Goal: Transaction & Acquisition: Purchase product/service

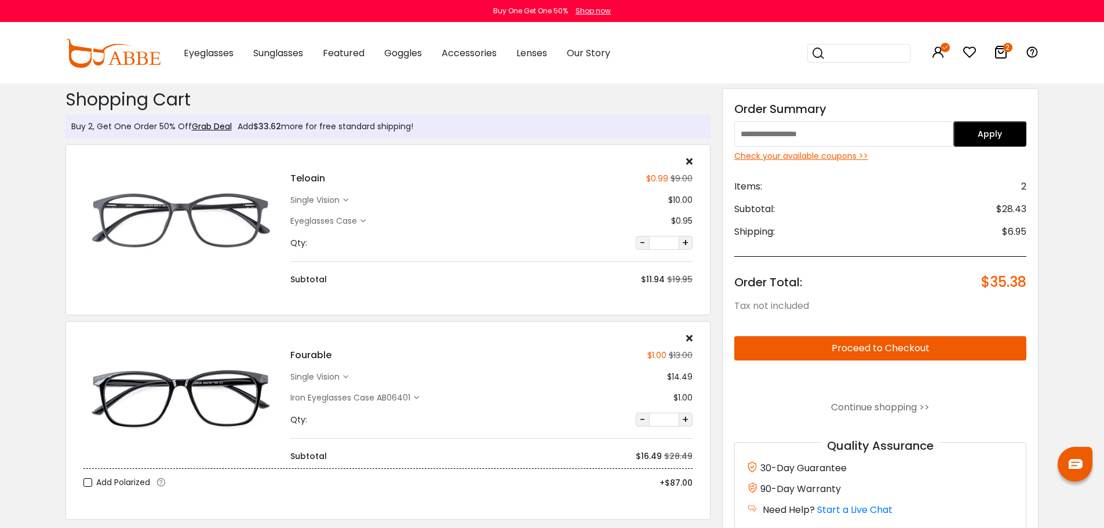
click at [242, 107] on h2 "Shopping Cart" at bounding box center [387, 99] width 645 height 21
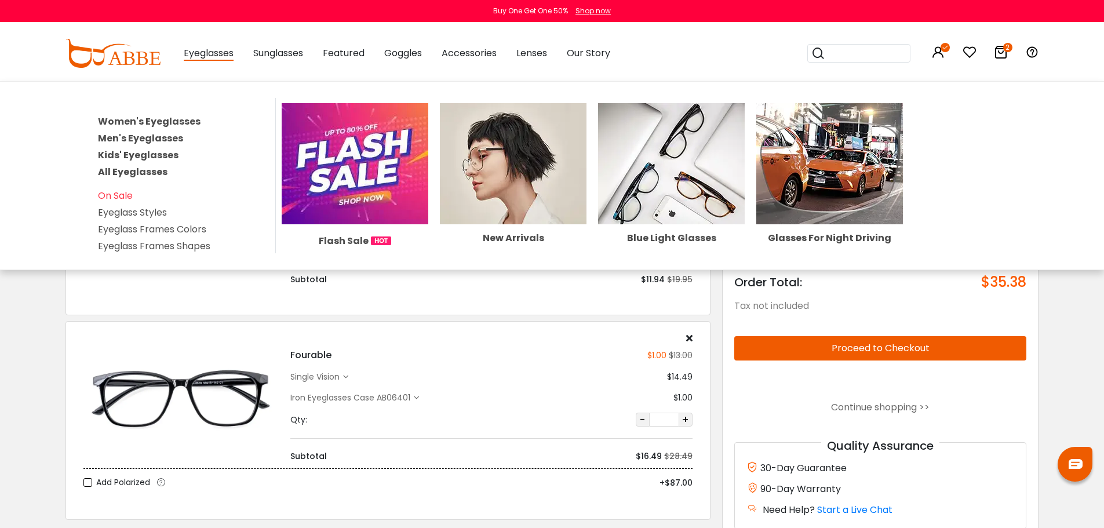
click at [163, 121] on link "Women's Eyeglasses" at bounding box center [149, 121] width 103 height 13
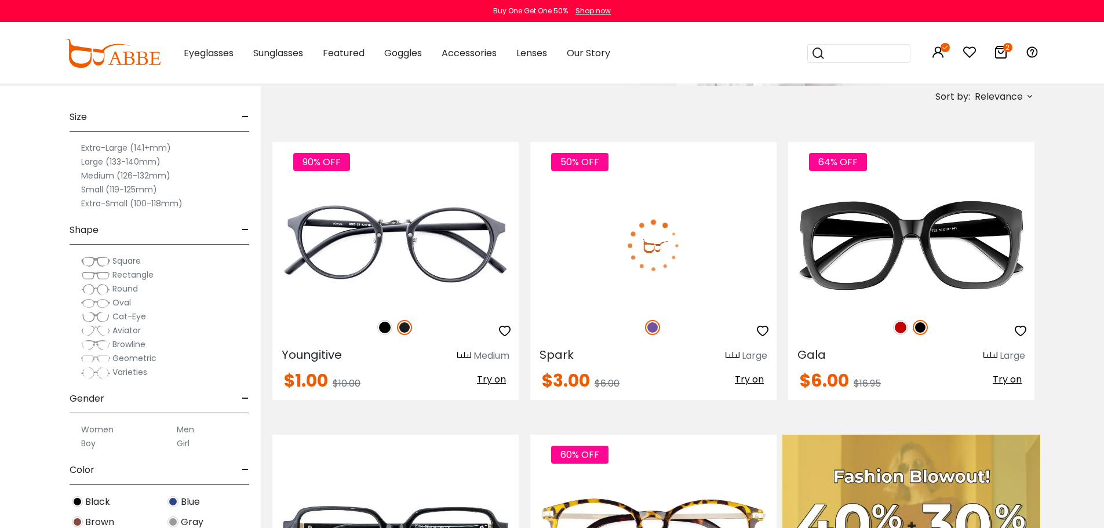
scroll to position [174, 0]
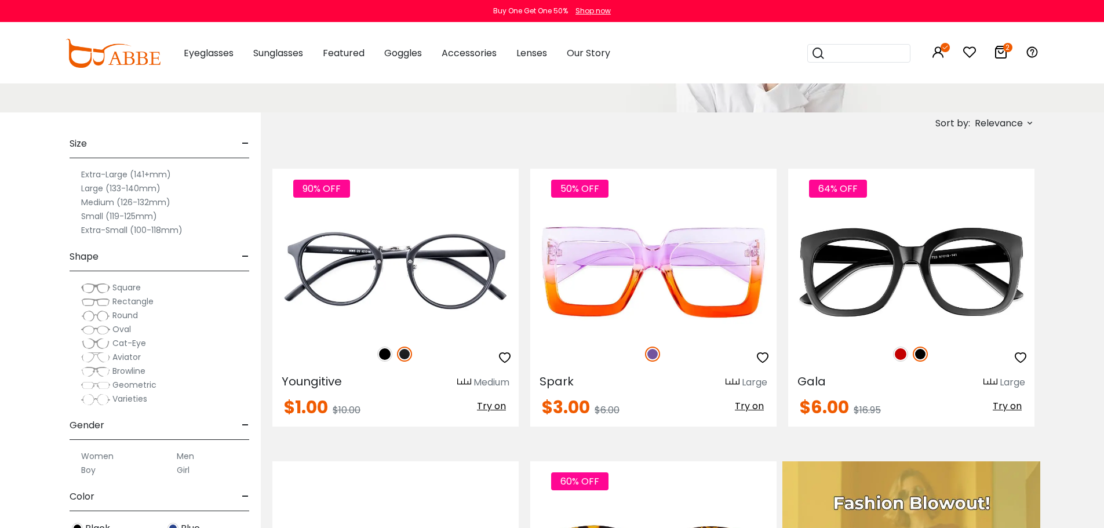
click at [972, 126] on div "Sort by: Relevance Relevance New Arrivals Best Sellers Prices High To Low Price…" at bounding box center [962, 122] width 145 height 21
click at [975, 199] on label "Prices Low To High" at bounding box center [986, 198] width 83 height 14
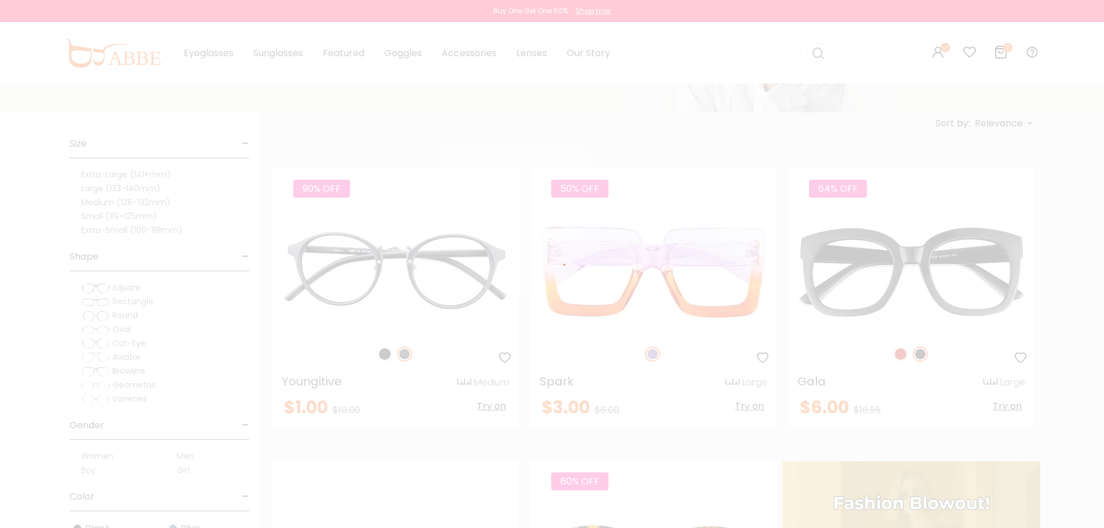
scroll to position [107, 0]
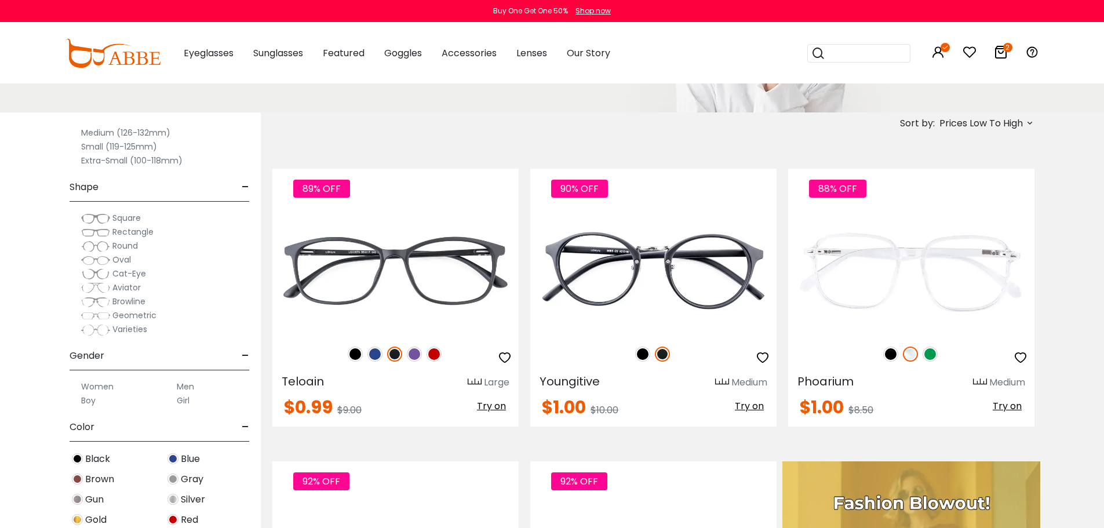
scroll to position [174, 0]
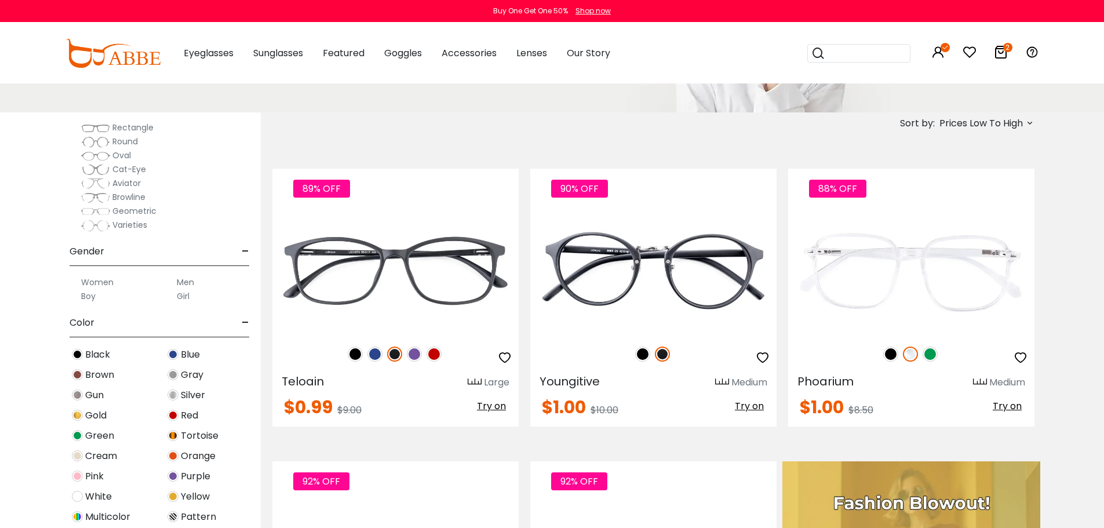
click at [105, 284] on label "Women" at bounding box center [97, 282] width 32 height 14
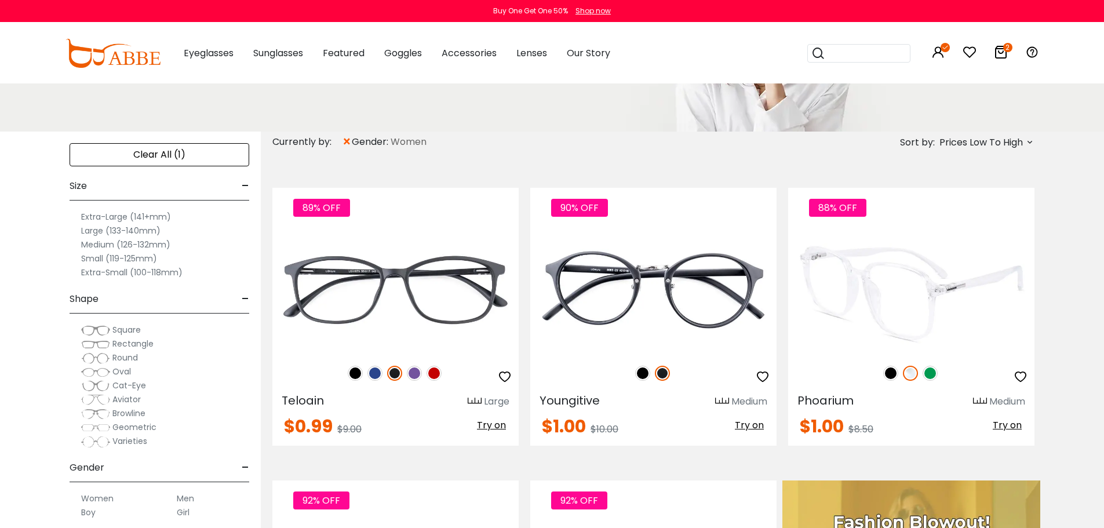
scroll to position [174, 0]
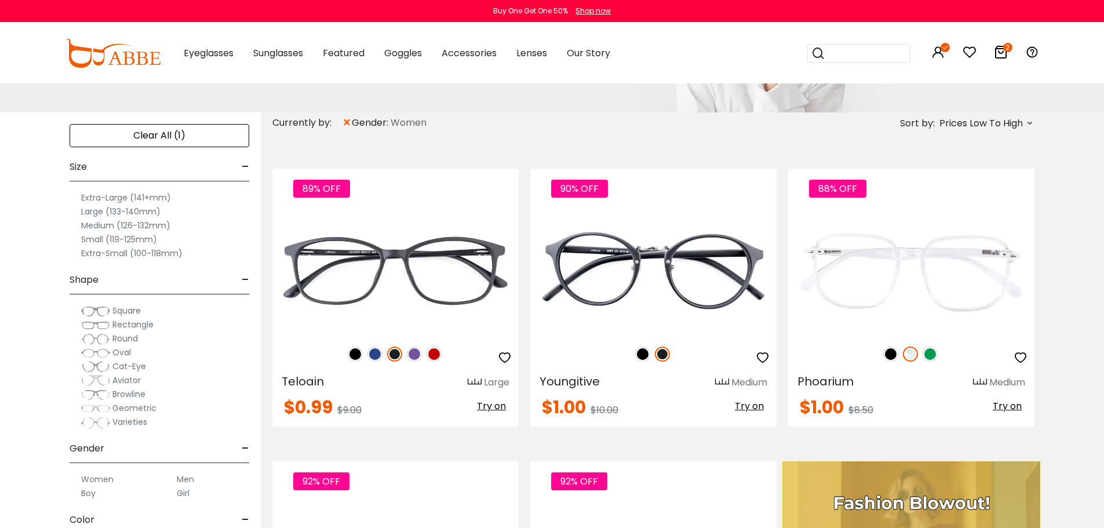
click at [96, 224] on label "Medium (126-132mm)" at bounding box center [125, 225] width 89 height 14
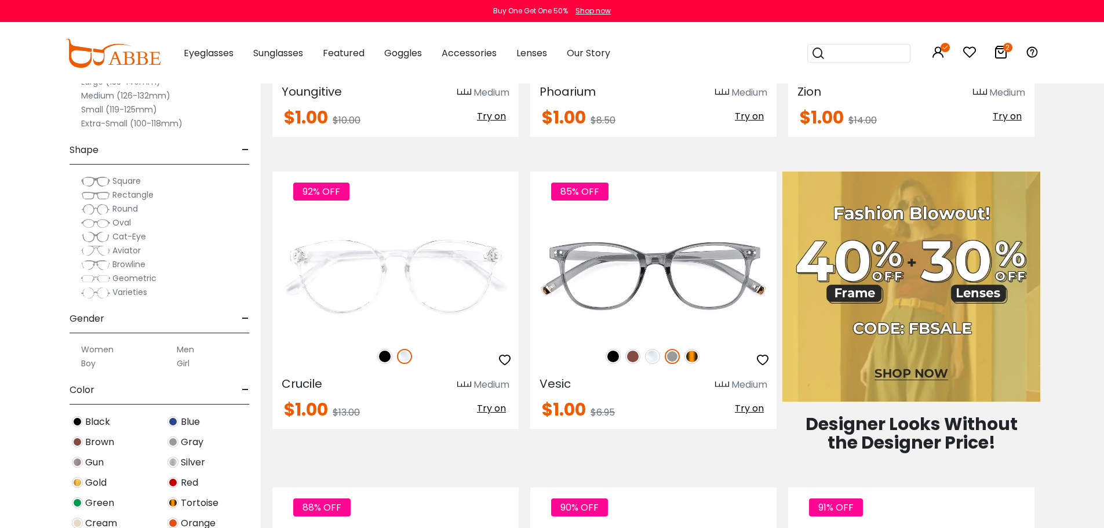
scroll to position [522, 0]
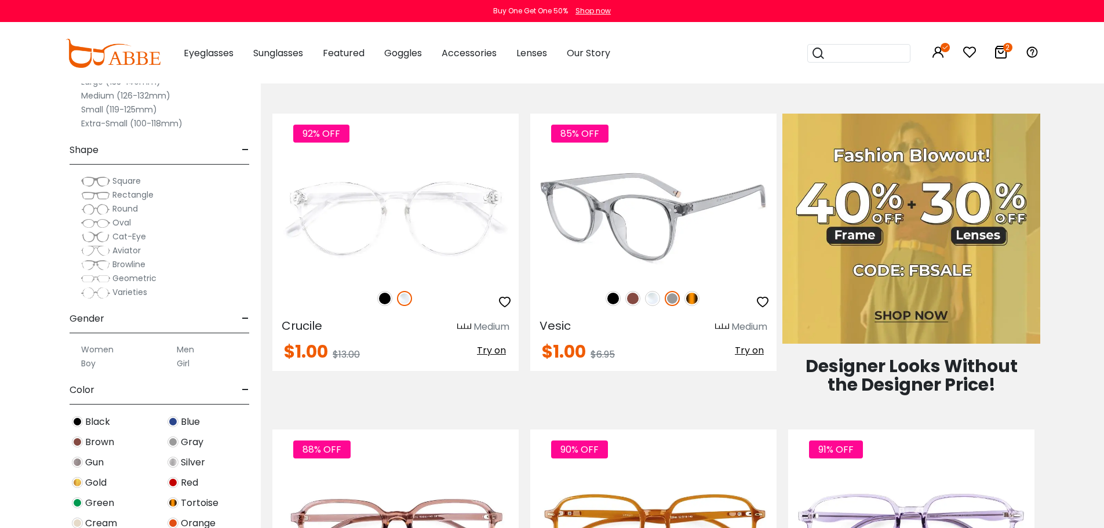
click at [615, 295] on img at bounding box center [613, 298] width 15 height 15
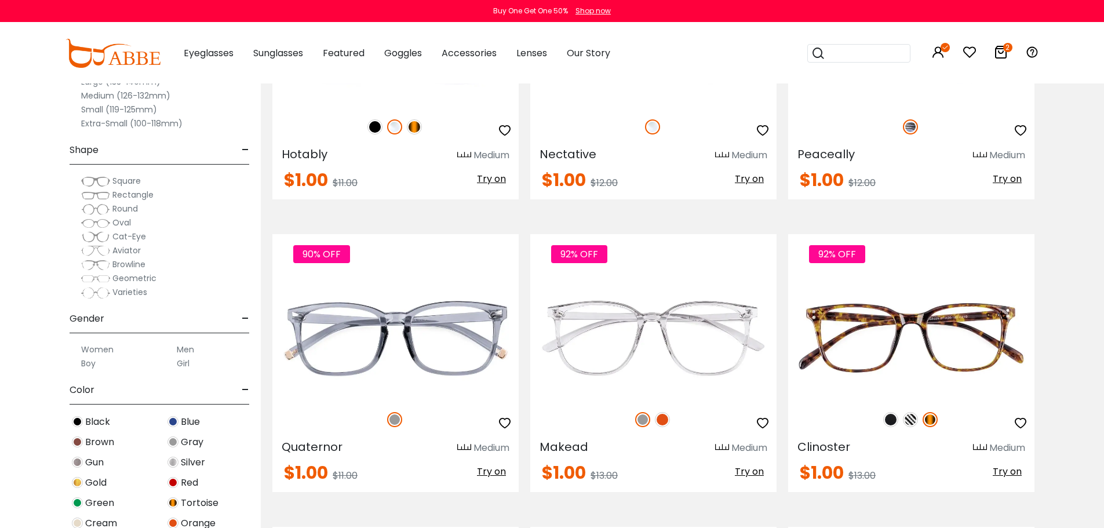
scroll to position [1912, 0]
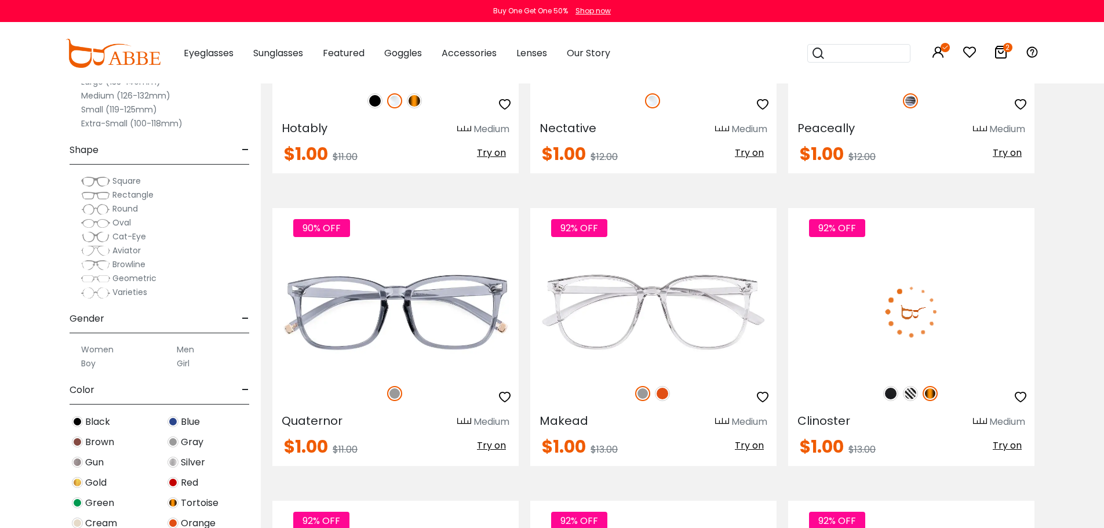
click at [887, 395] on img at bounding box center [890, 393] width 15 height 15
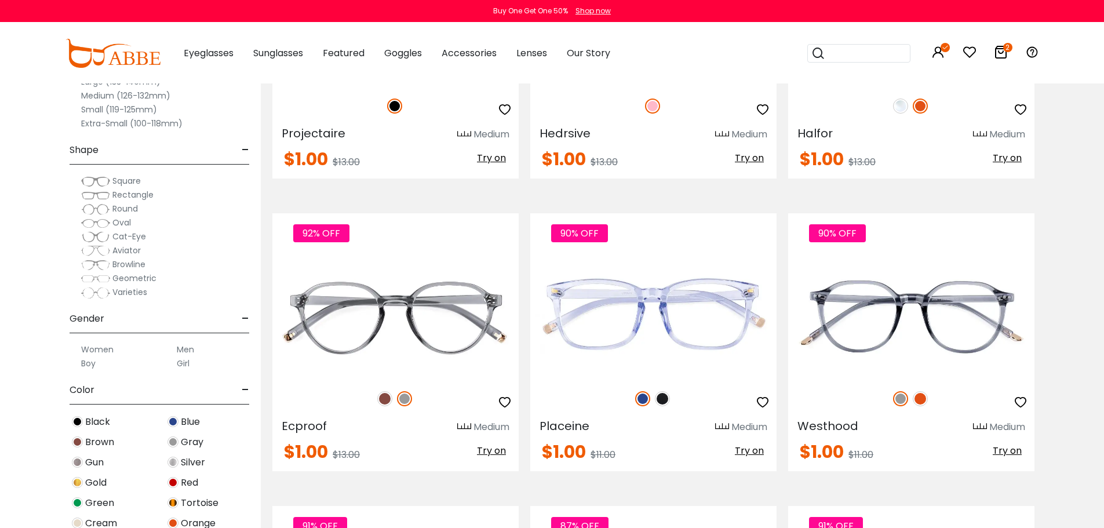
scroll to position [2550, 0]
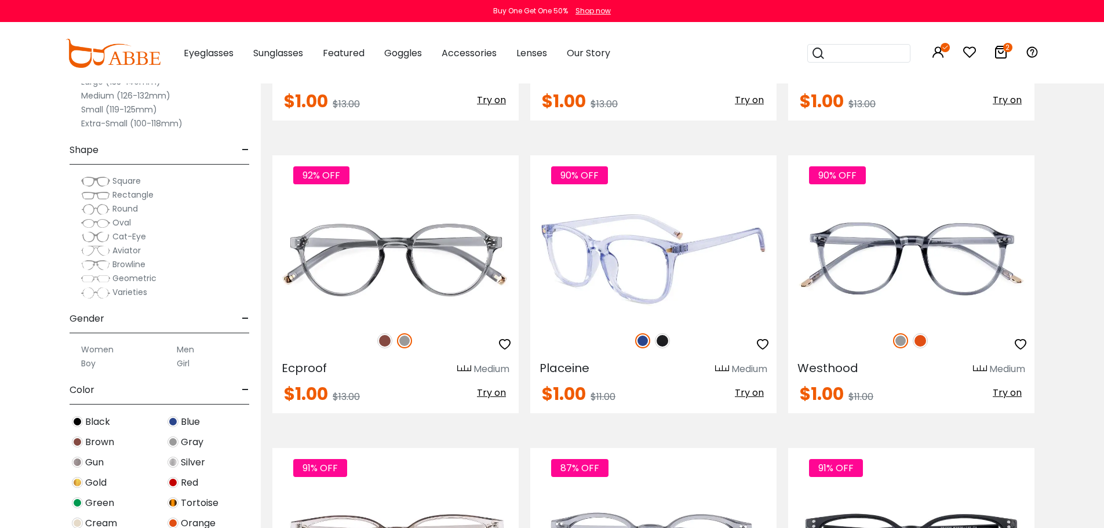
click at [662, 342] on img at bounding box center [662, 340] width 15 height 15
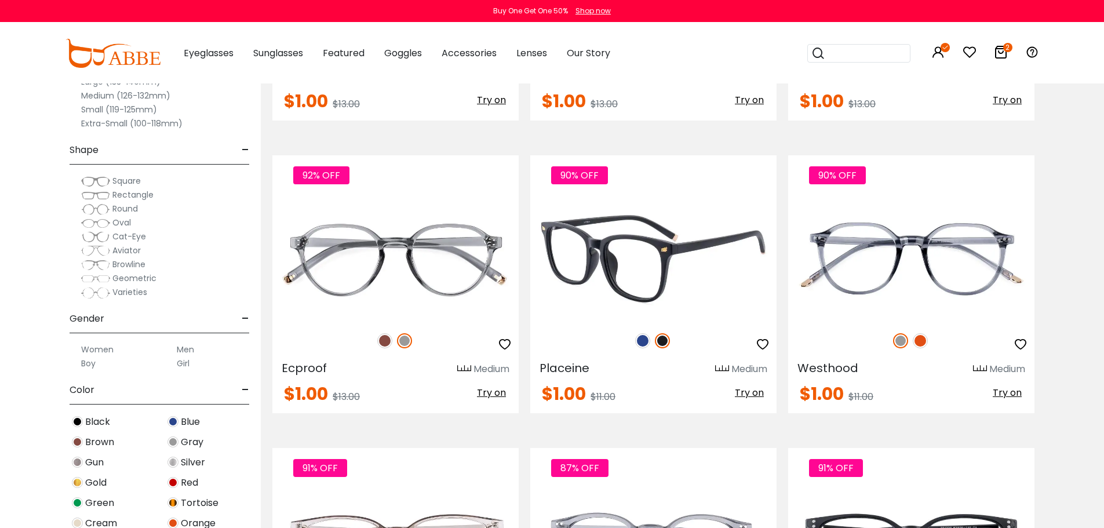
click at [661, 264] on img at bounding box center [653, 258] width 246 height 123
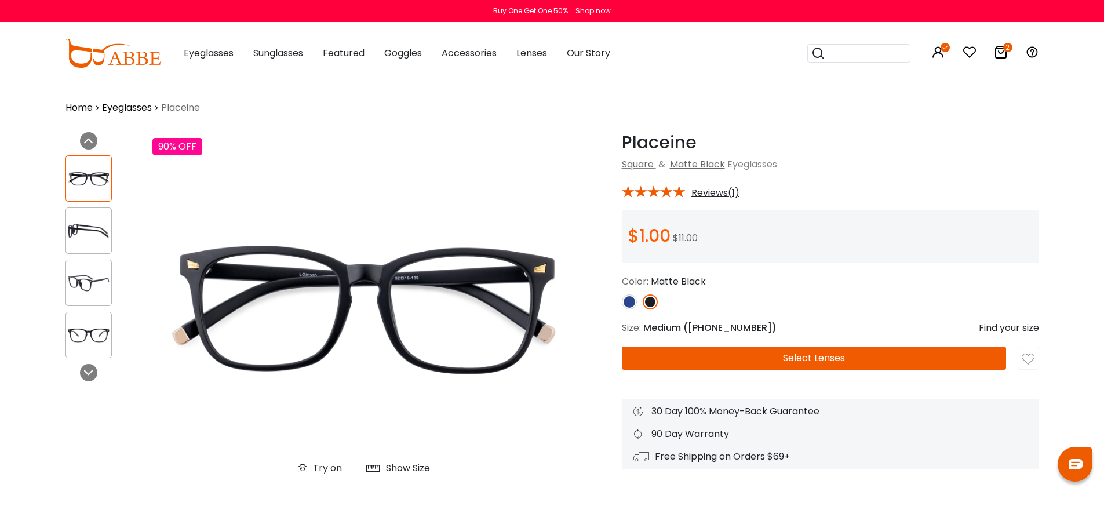
click at [783, 360] on button "Select Lenses" at bounding box center [814, 358] width 384 height 23
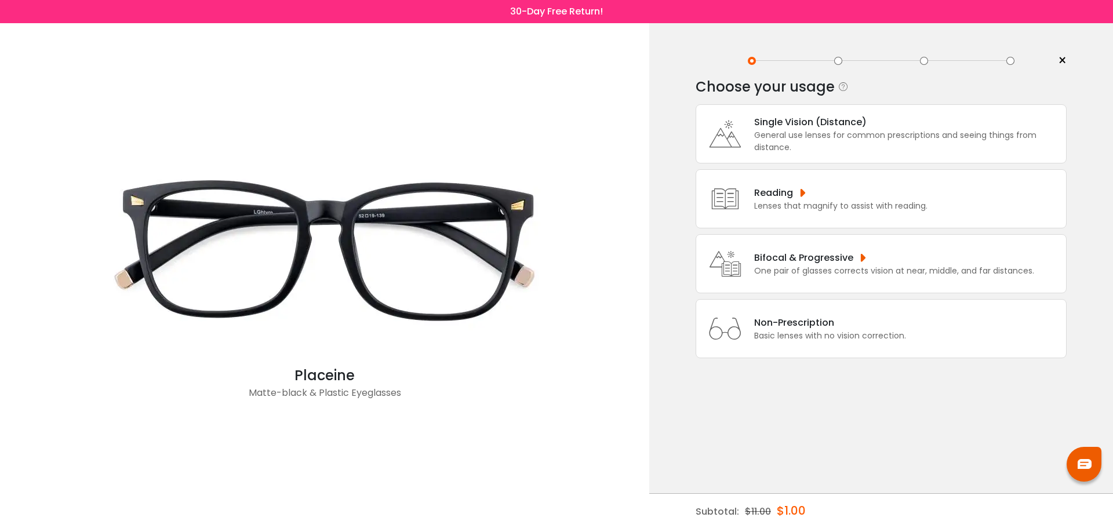
click at [875, 286] on div "Bifocal & Progressive One pair of glasses corrects vision at near, middle, and …" at bounding box center [880, 263] width 371 height 59
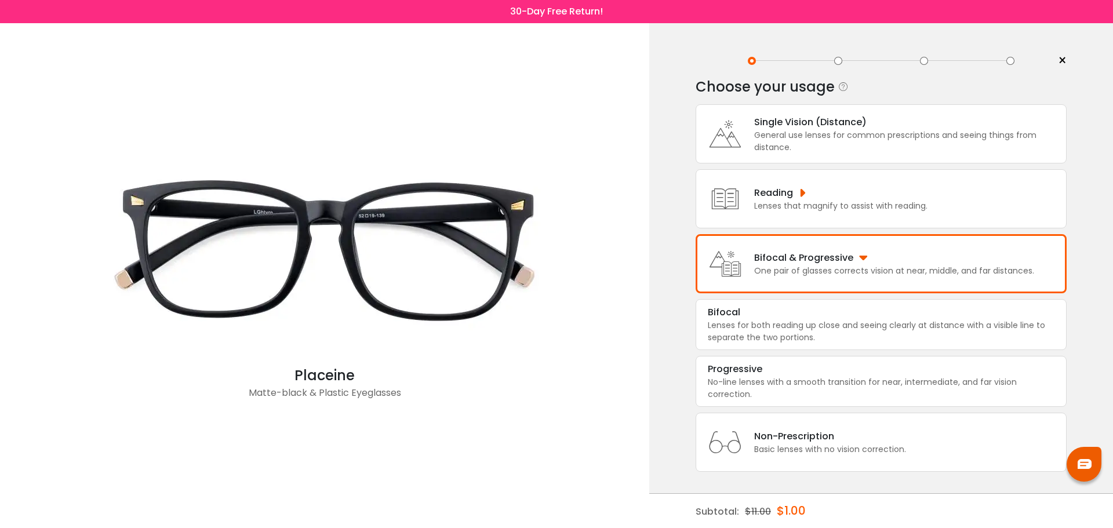
scroll to position [2, 0]
click at [822, 375] on div "No-line lenses with a smooth transition for near, intermediate, and far vision …" at bounding box center [881, 386] width 347 height 24
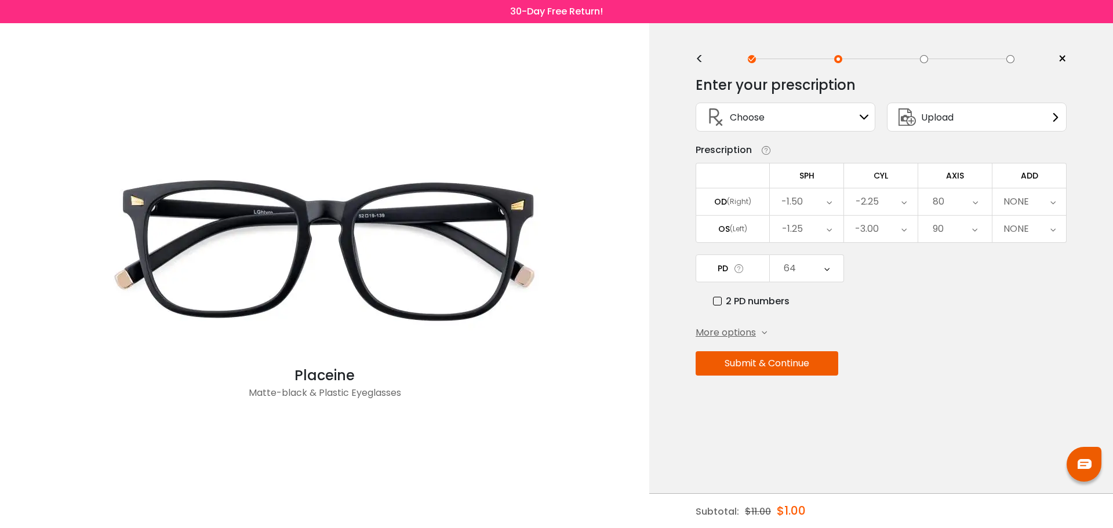
scroll to position [0, 0]
click at [790, 201] on div "-1.50" at bounding box center [791, 203] width 21 height 23
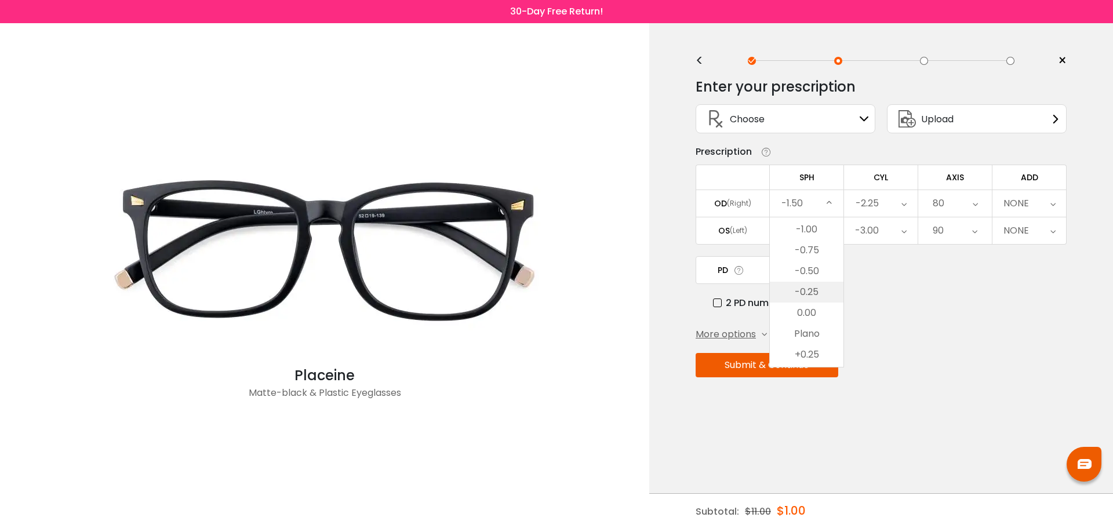
scroll to position [1584, 0]
click at [826, 313] on li "0.00" at bounding box center [807, 312] width 74 height 21
click at [811, 236] on div "-1.25" at bounding box center [807, 230] width 74 height 27
click at [812, 312] on li "-0.75" at bounding box center [807, 314] width 74 height 21
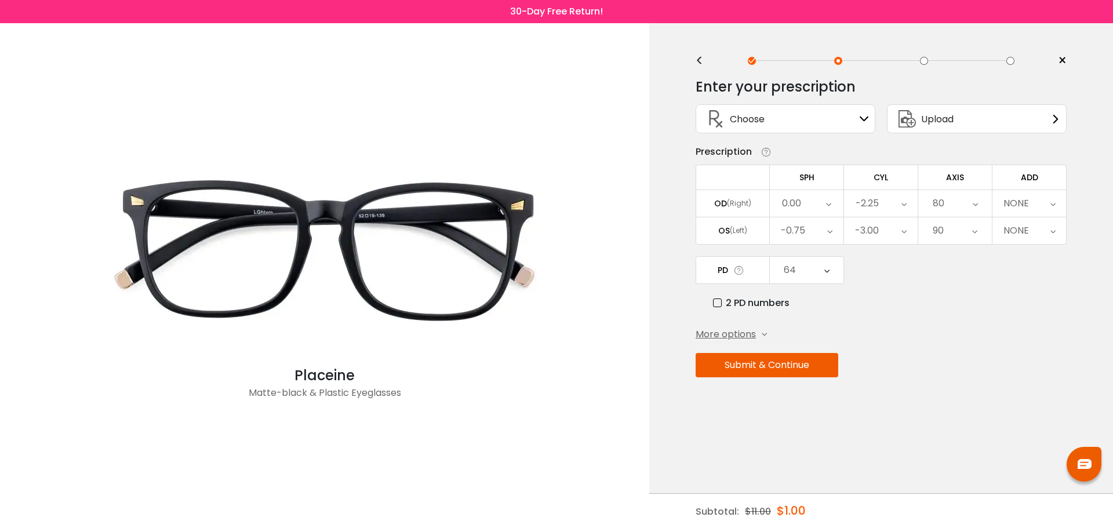
click at [872, 203] on div "-2.25" at bounding box center [866, 203] width 23 height 23
click at [902, 347] on li "-1.00" at bounding box center [881, 349] width 74 height 21
click at [894, 242] on div "-3.00" at bounding box center [881, 230] width 74 height 27
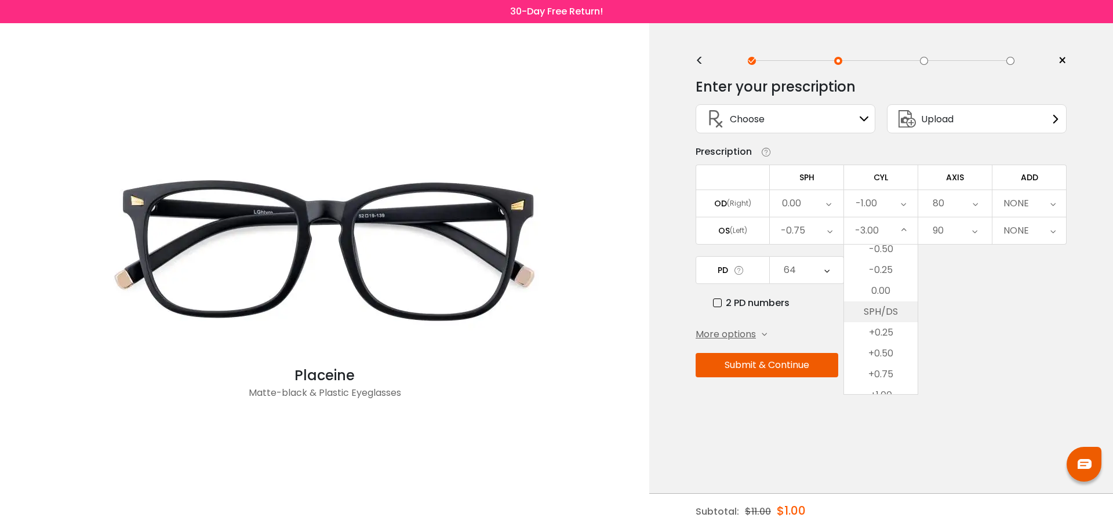
click at [898, 309] on li "SPH/DS" at bounding box center [881, 311] width 74 height 21
click at [901, 232] on div "SPH/DS" at bounding box center [881, 230] width 74 height 27
click at [897, 312] on li "0.00" at bounding box center [881, 309] width 74 height 21
click at [968, 208] on div "80" at bounding box center [955, 203] width 74 height 27
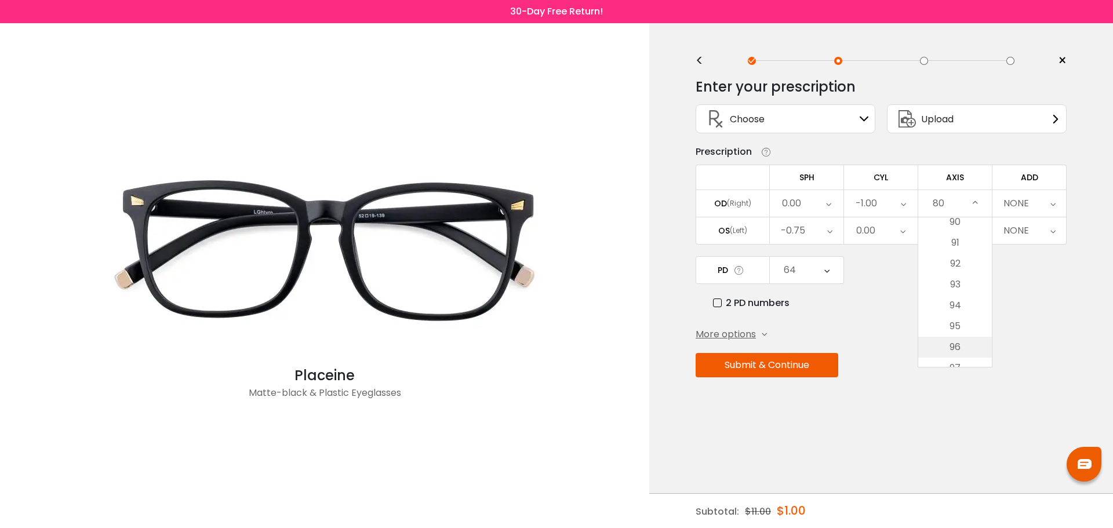
scroll to position [1941, 0]
click at [961, 311] on li "97" at bounding box center [955, 310] width 74 height 21
click at [975, 235] on icon at bounding box center [974, 230] width 5 height 27
click at [957, 259] on li "None" at bounding box center [955, 255] width 74 height 21
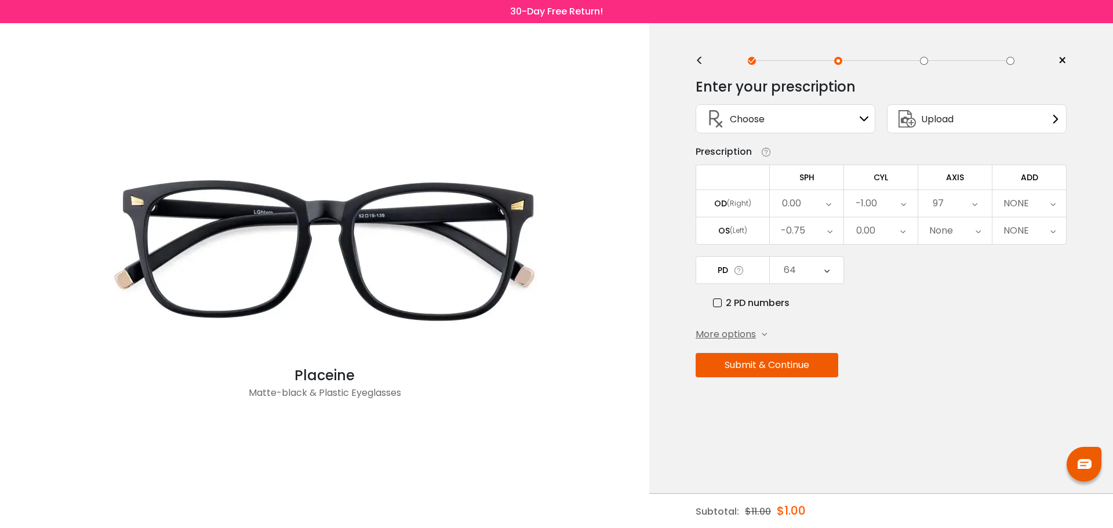
click at [1039, 196] on div "NONE" at bounding box center [1029, 203] width 74 height 27
click at [1042, 271] on li "+0.75" at bounding box center [1029, 269] width 74 height 21
click at [1030, 223] on div "+0.75" at bounding box center [1029, 230] width 74 height 27
click at [1076, 232] on div "< × Choose your usage Single Vision (Distance) This lens helps you see details …" at bounding box center [881, 275] width 464 height 505
click at [827, 279] on icon at bounding box center [826, 270] width 5 height 27
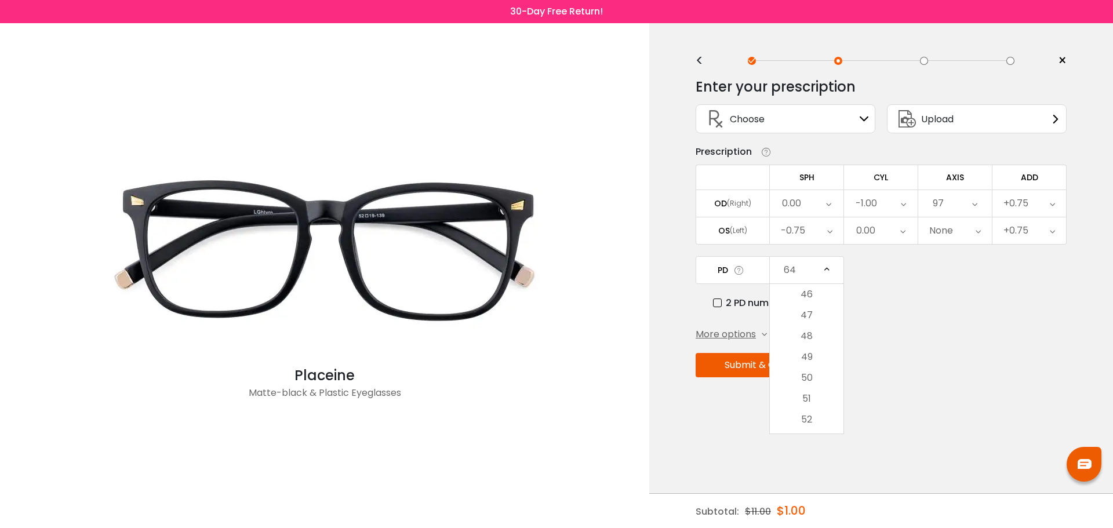
click at [739, 274] on icon at bounding box center [739, 270] width 12 height 12
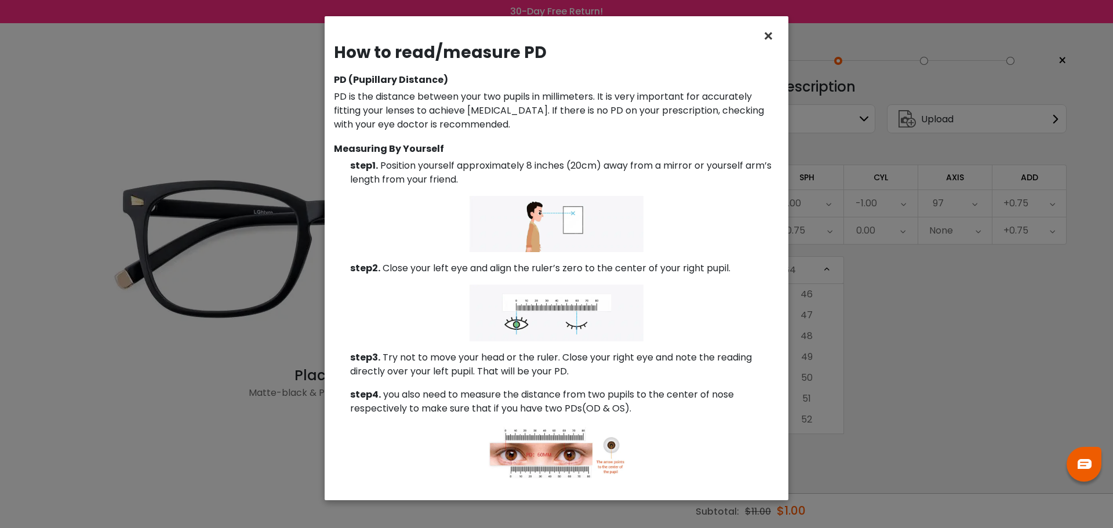
click at [768, 36] on span "×" at bounding box center [770, 36] width 17 height 25
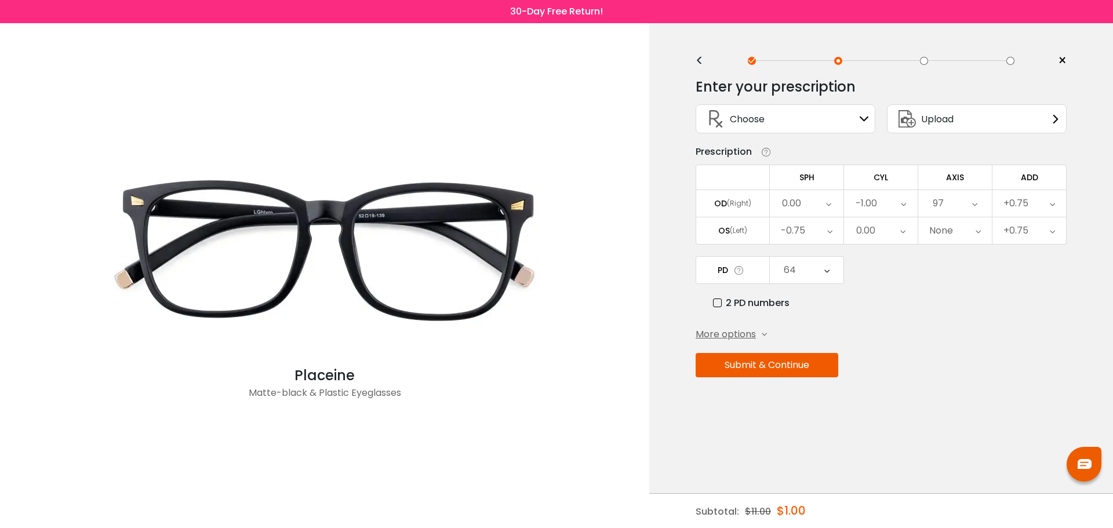
click at [823, 273] on div "64" at bounding box center [807, 270] width 74 height 27
click at [859, 296] on div "2 PD numbers" at bounding box center [890, 303] width 354 height 14
click at [737, 269] on icon at bounding box center [739, 270] width 12 height 12
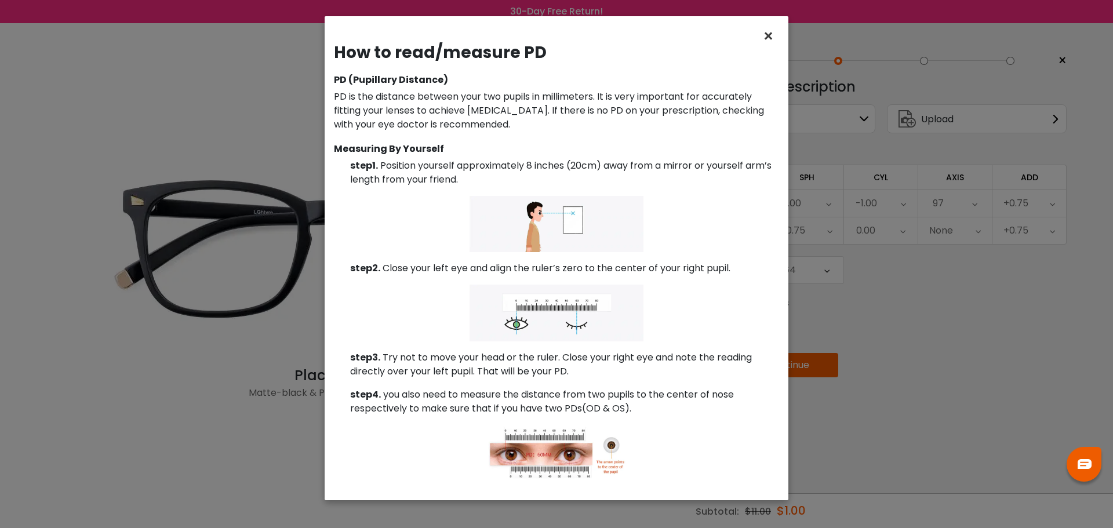
click at [767, 36] on span "×" at bounding box center [770, 36] width 17 height 25
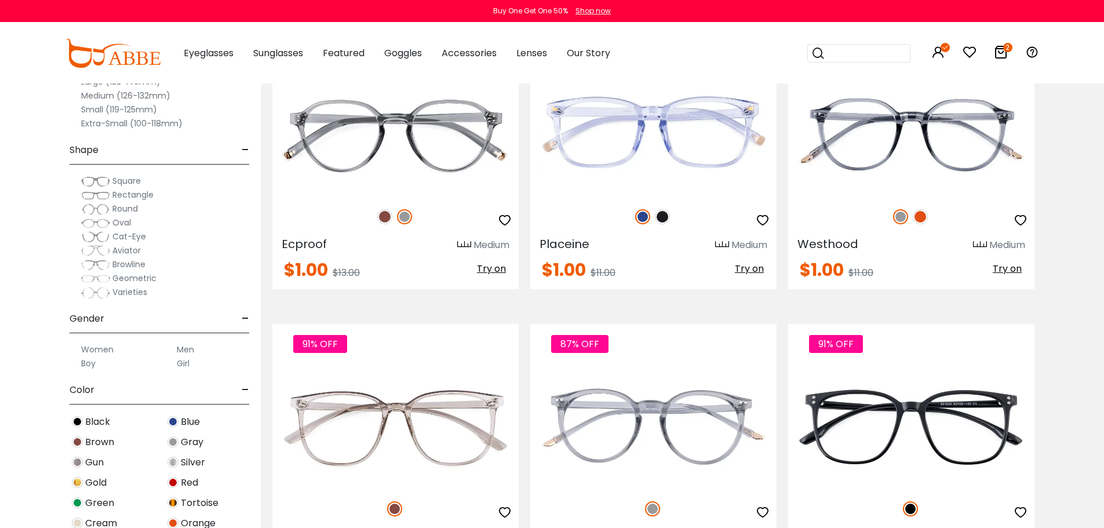
scroll to position [2550, 0]
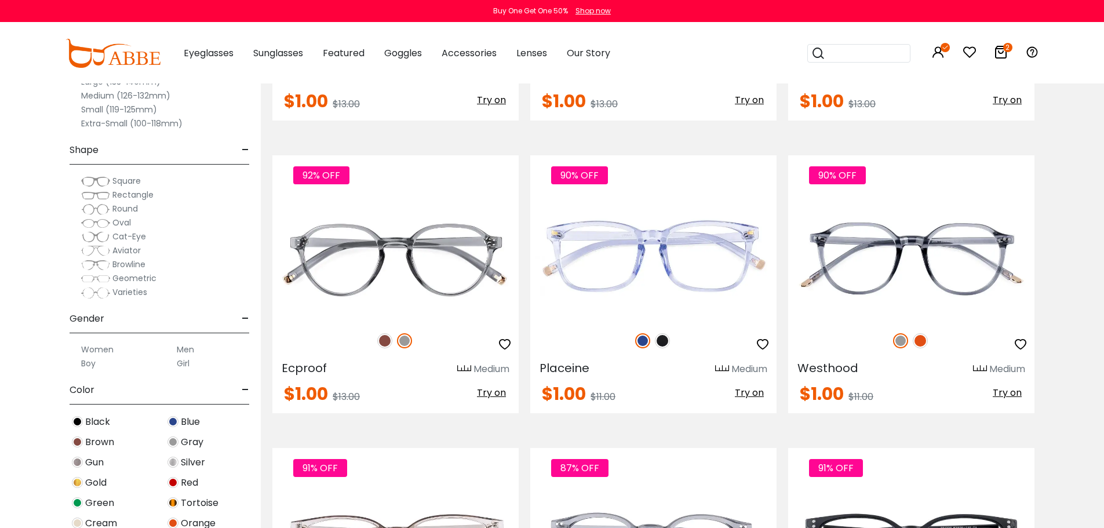
click at [130, 107] on label "Small (119-125mm)" at bounding box center [119, 110] width 76 height 14
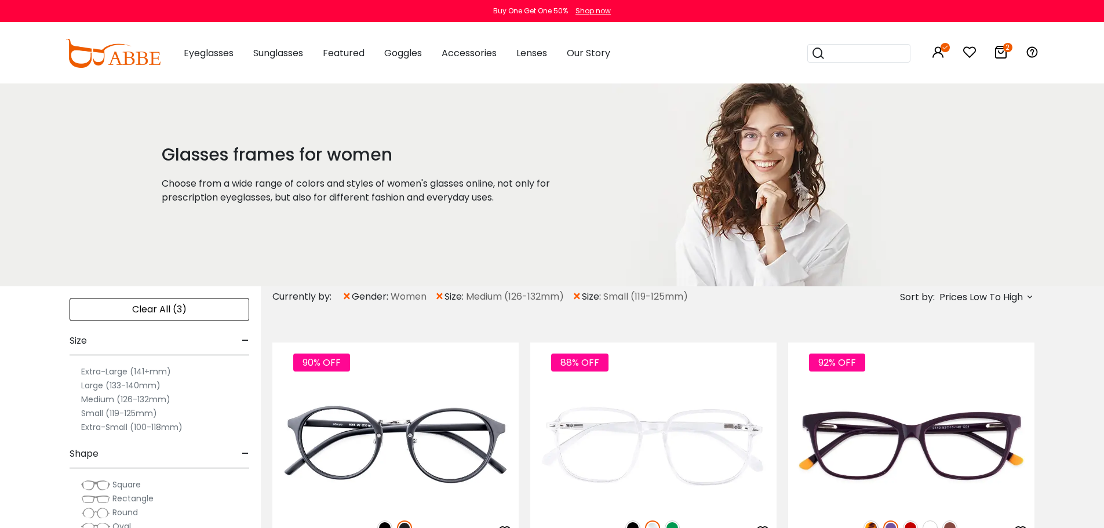
click at [440, 294] on span "×" at bounding box center [440, 296] width 10 height 21
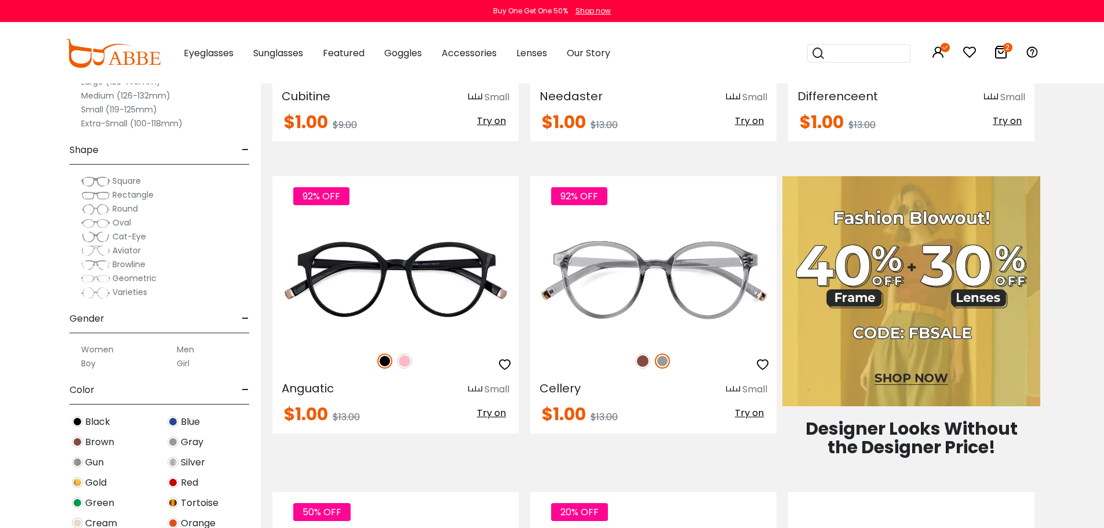
scroll to position [464, 0]
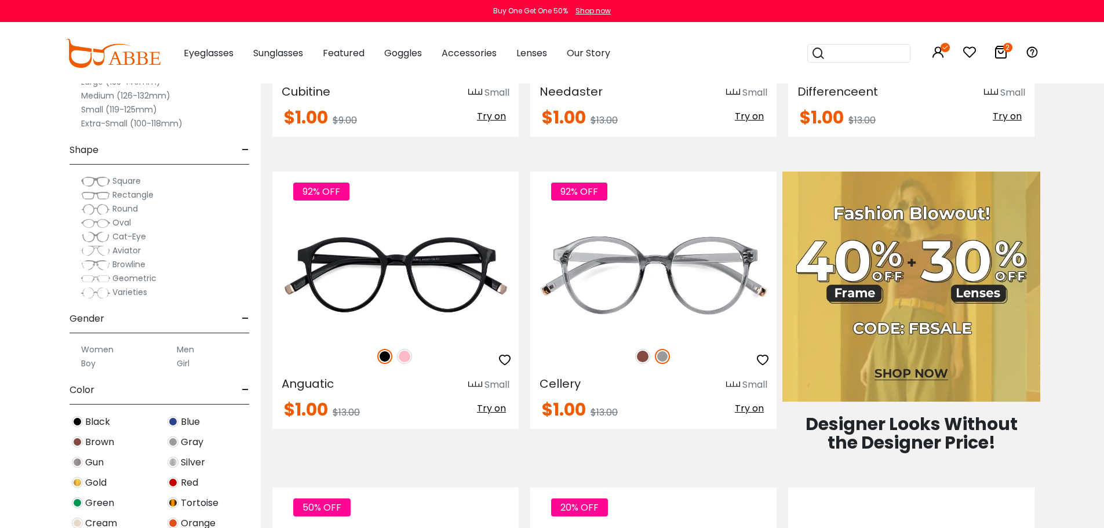
click at [108, 418] on span "Black" at bounding box center [97, 422] width 25 height 14
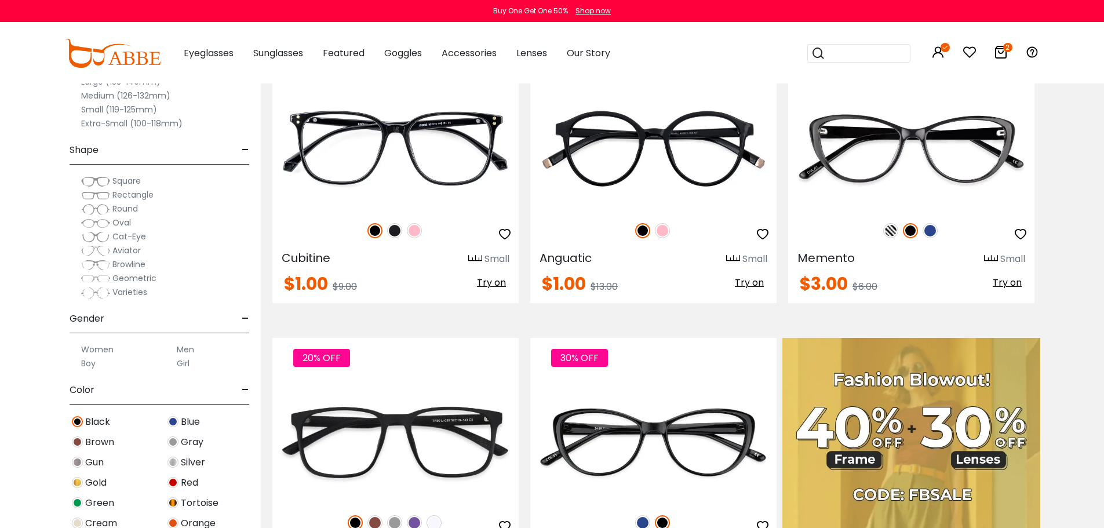
scroll to position [232, 0]
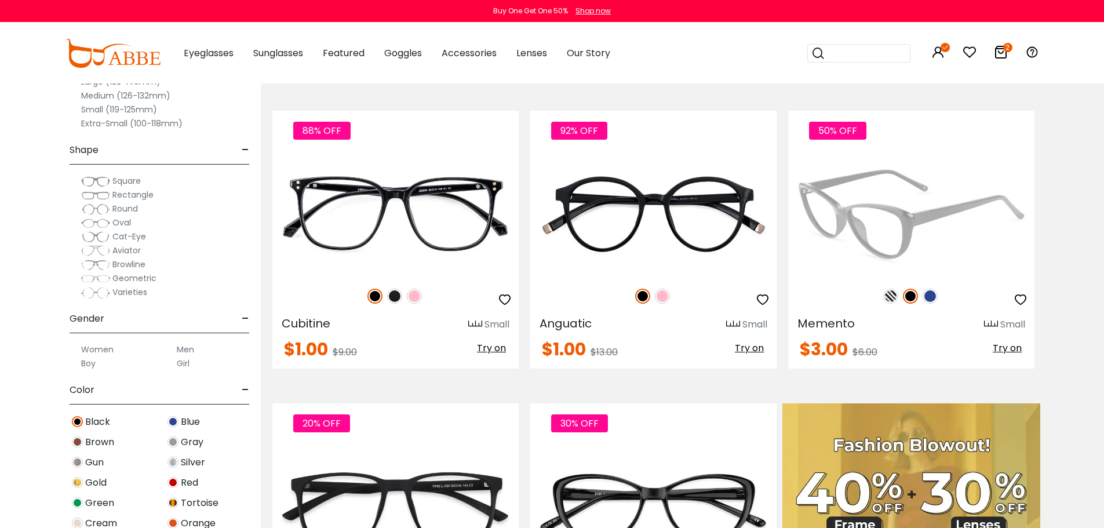
click at [886, 297] on img at bounding box center [890, 296] width 15 height 15
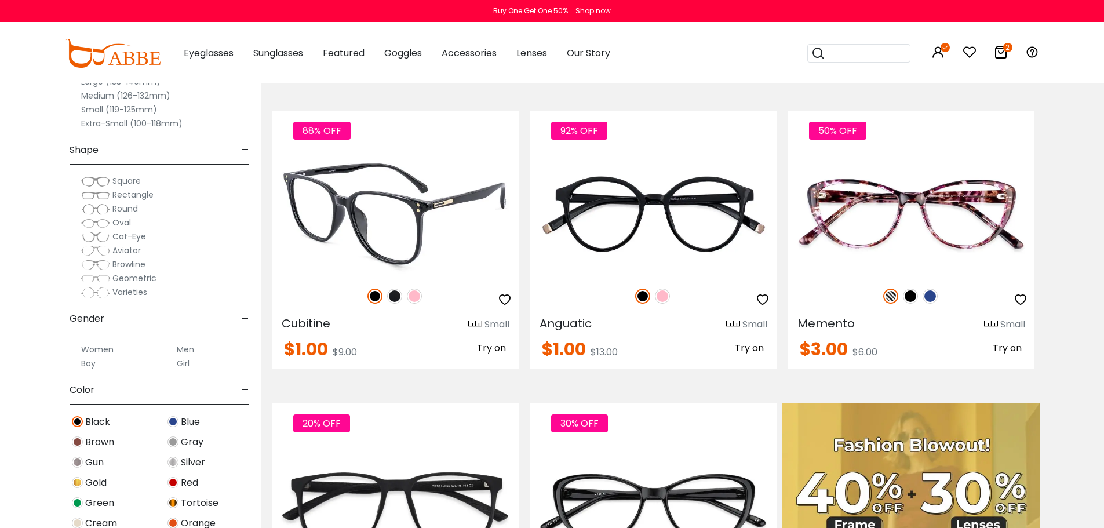
click at [372, 228] on img at bounding box center [395, 213] width 246 height 123
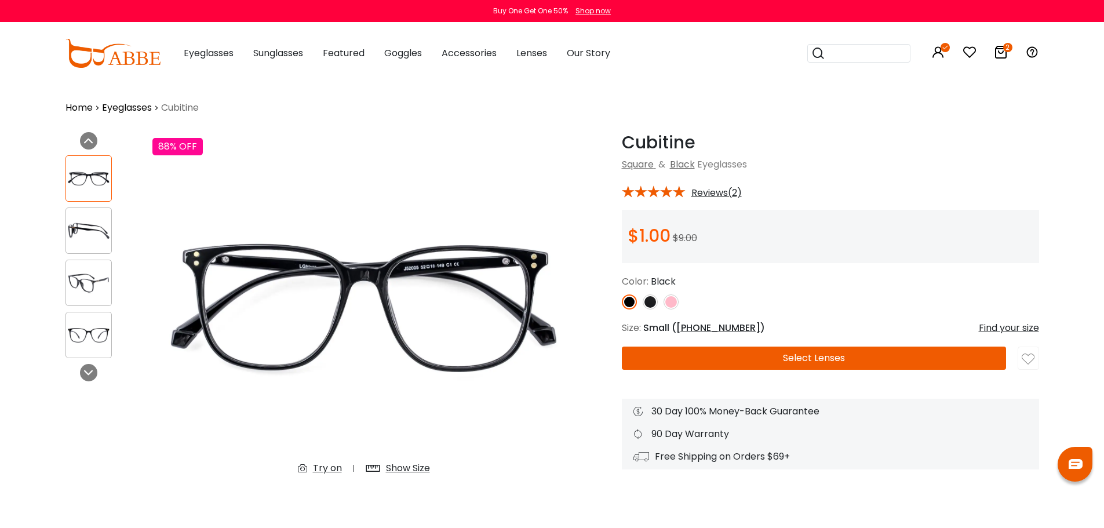
click at [804, 359] on button "Select Lenses" at bounding box center [814, 358] width 384 height 23
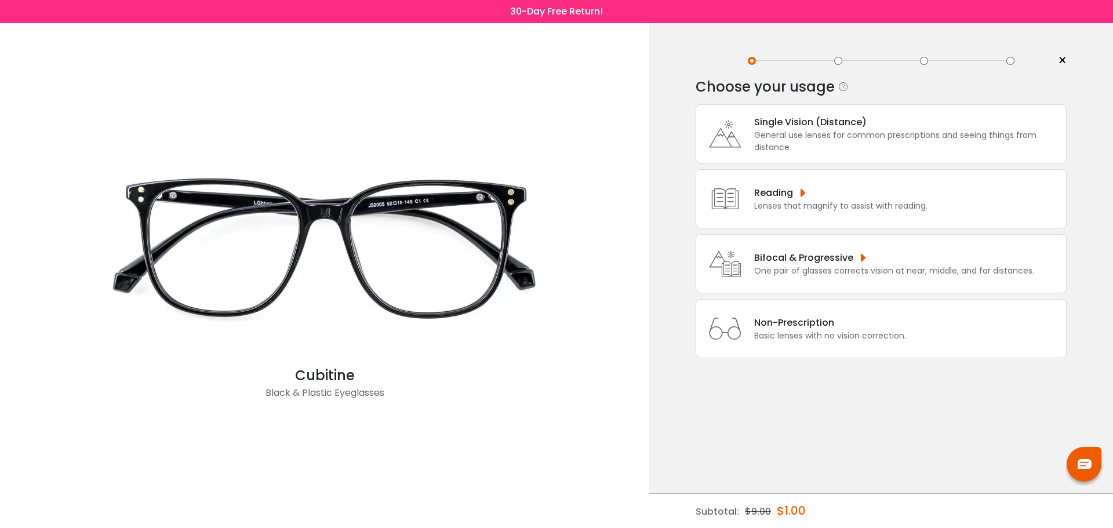
click at [812, 260] on div "Bifocal & Progressive" at bounding box center [894, 257] width 280 height 14
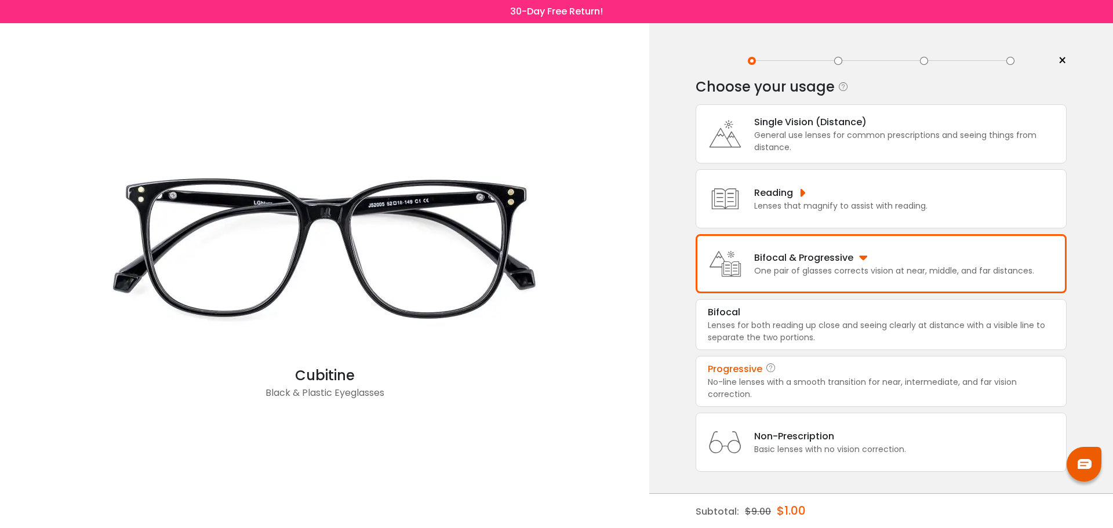
click at [793, 375] on div "Progressive" at bounding box center [881, 369] width 347 height 14
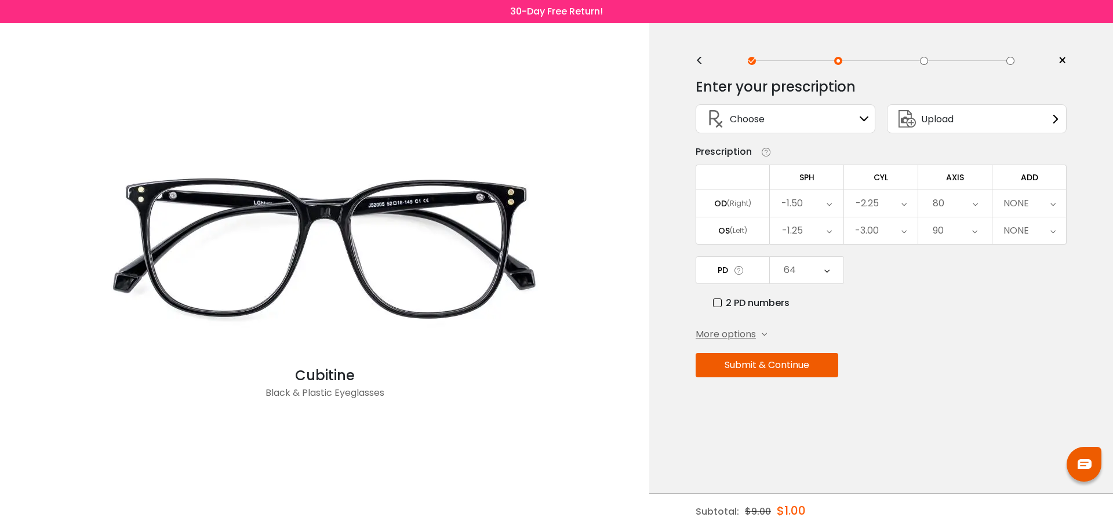
click at [795, 267] on div "64" at bounding box center [790, 269] width 12 height 23
click at [1019, 349] on div "Enter your prescription SPH (Sphere) Lens strength needed to correct your visio…" at bounding box center [880, 253] width 371 height 366
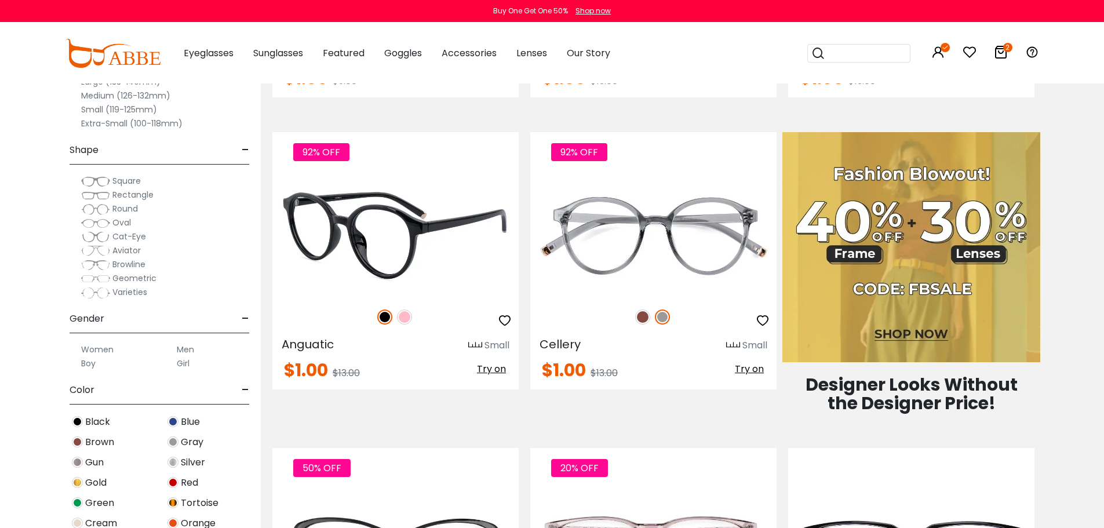
scroll to position [464, 0]
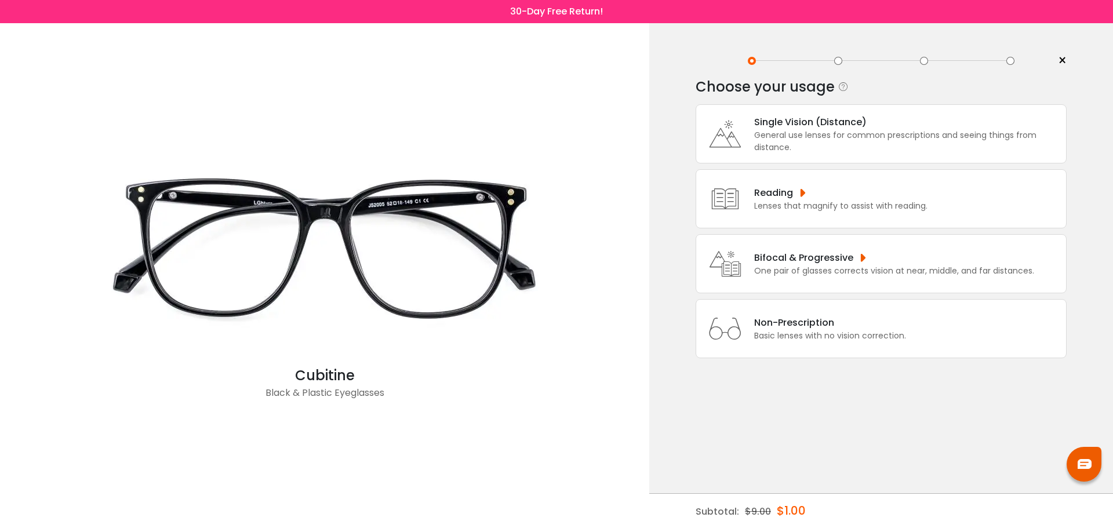
click at [824, 270] on div "One pair of glasses corrects vision at near, middle, and far distances." at bounding box center [894, 271] width 280 height 12
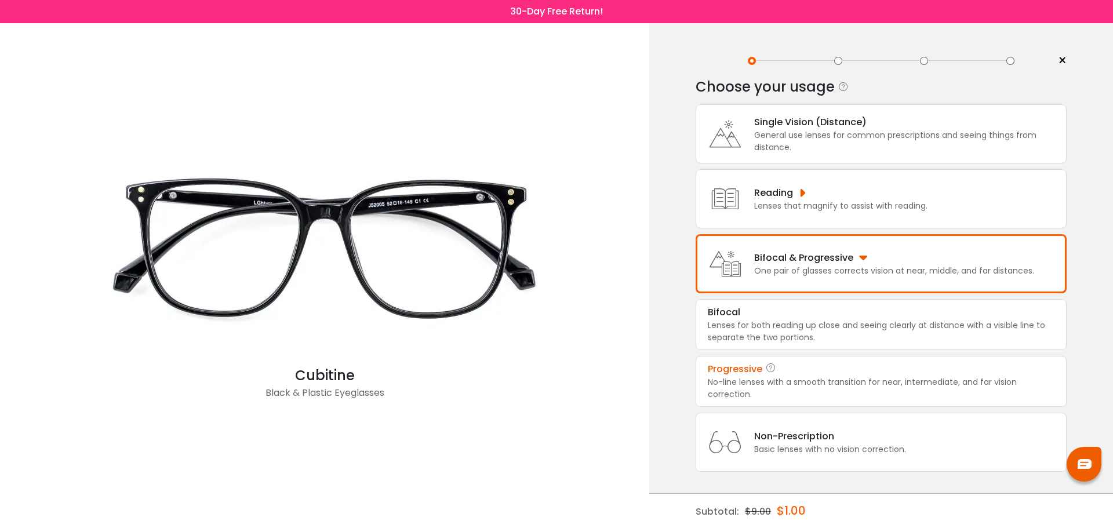
click at [737, 378] on div "No-line lenses with a smooth transition for near, intermediate, and far vision …" at bounding box center [881, 388] width 347 height 24
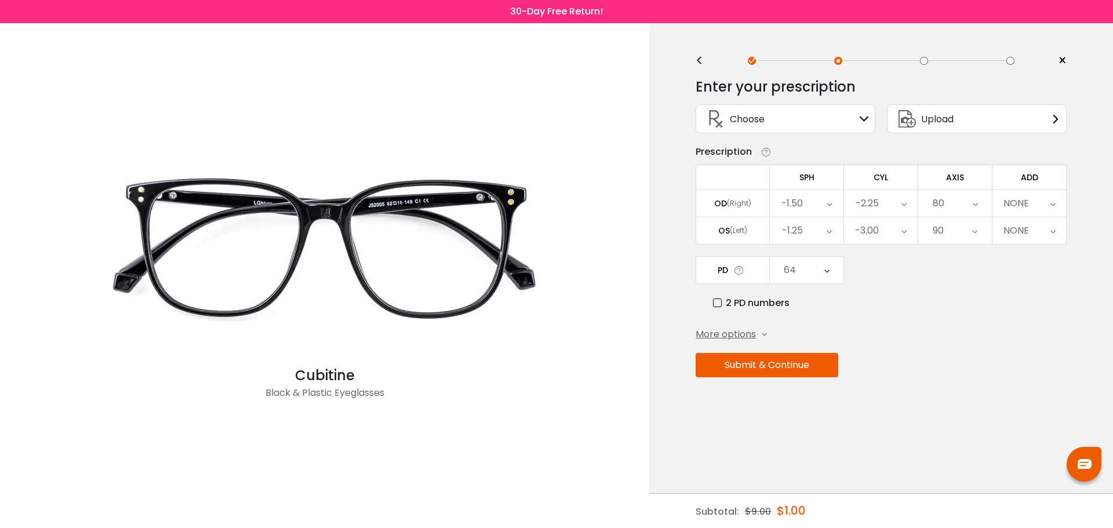
click at [779, 301] on label "2 PD numbers" at bounding box center [751, 303] width 76 height 14
click at [829, 274] on div "32" at bounding box center [807, 270] width 74 height 27
click at [910, 315] on div "Enter your prescription SPH (Sphere) Lens strength needed to correct your visio…" at bounding box center [880, 253] width 371 height 366
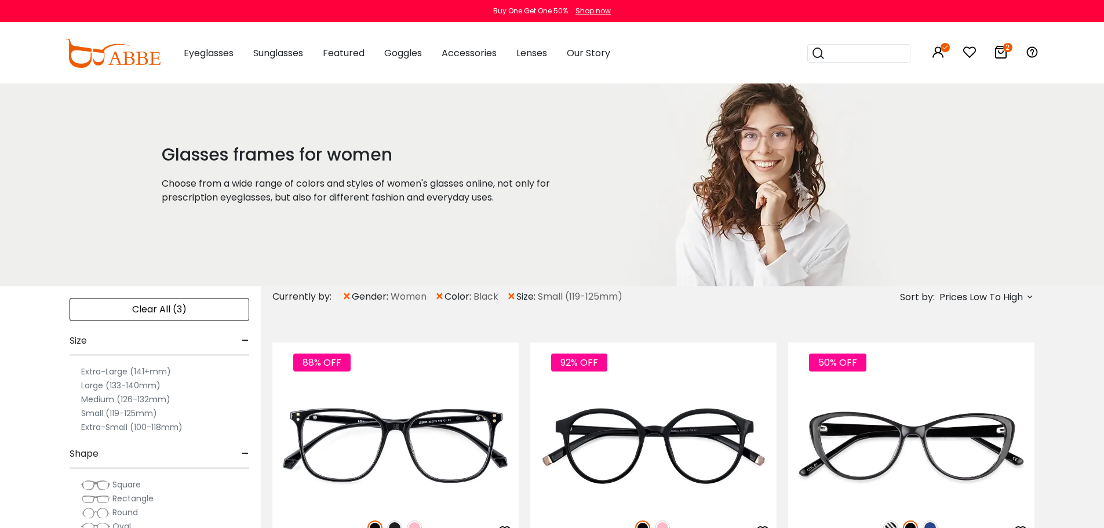
click at [511, 296] on span "×" at bounding box center [512, 296] width 10 height 21
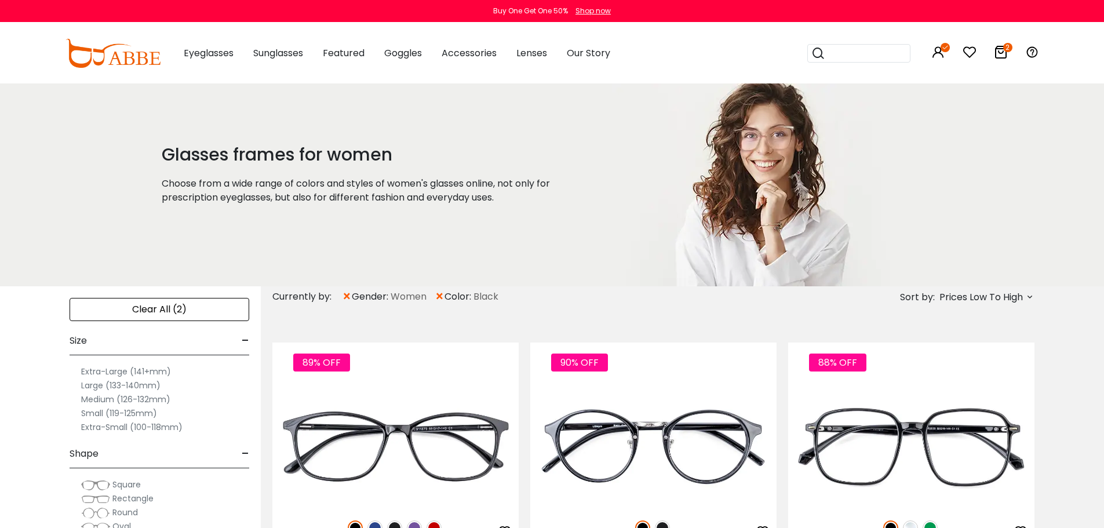
click at [107, 400] on label "Medium (126-132mm)" at bounding box center [125, 399] width 89 height 14
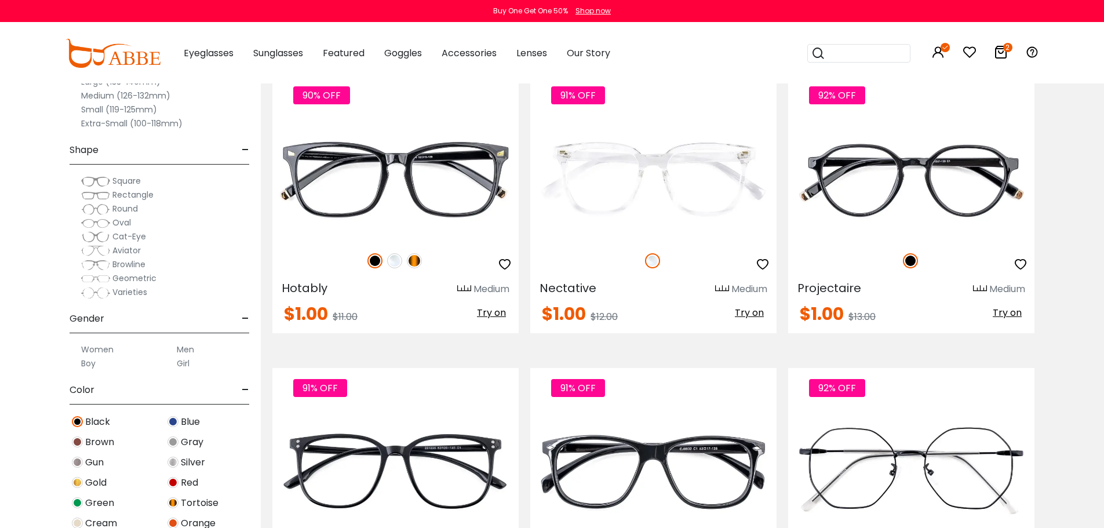
scroll to position [1391, 0]
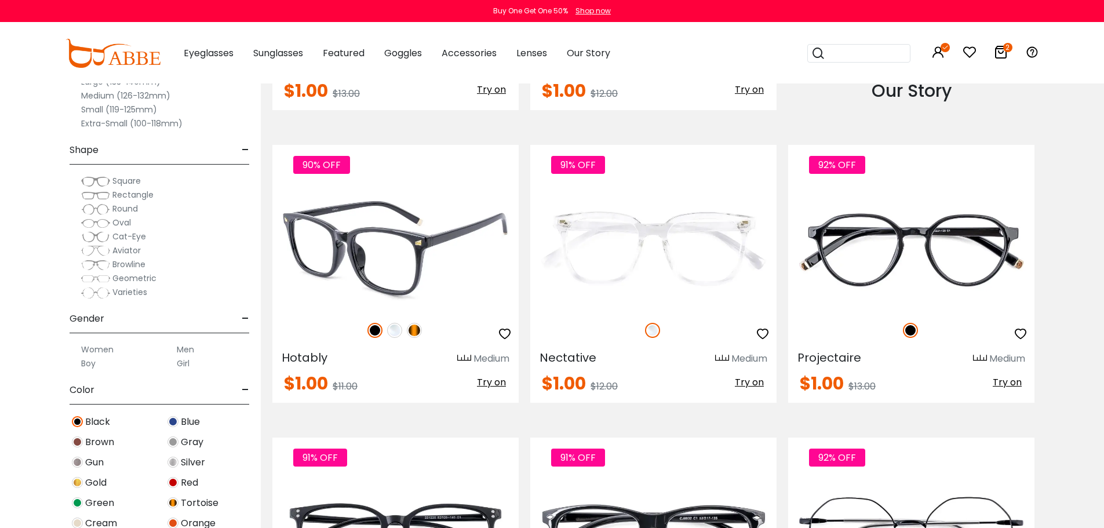
click at [341, 245] on img at bounding box center [395, 248] width 246 height 123
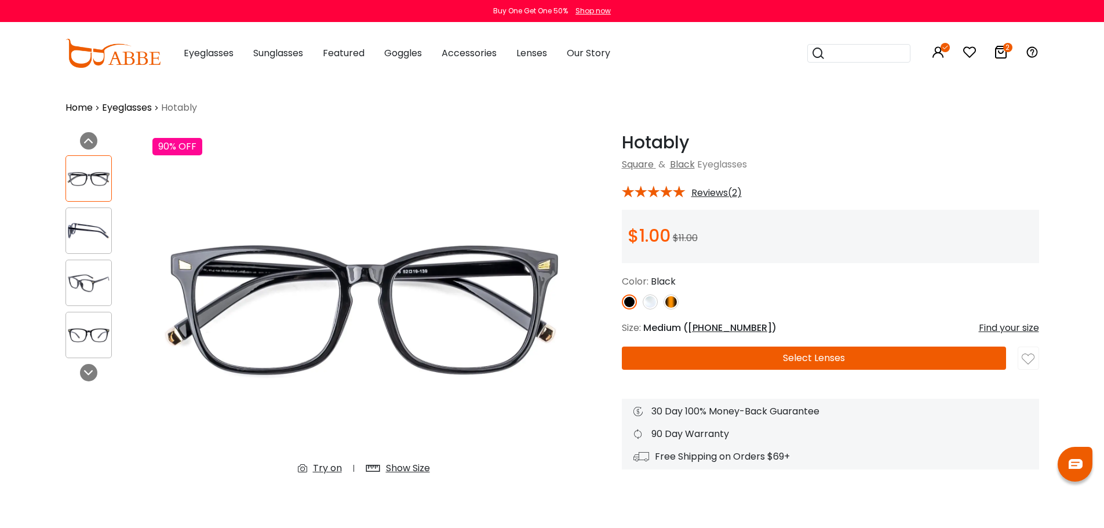
click at [877, 357] on button "Select Lenses" at bounding box center [814, 358] width 384 height 23
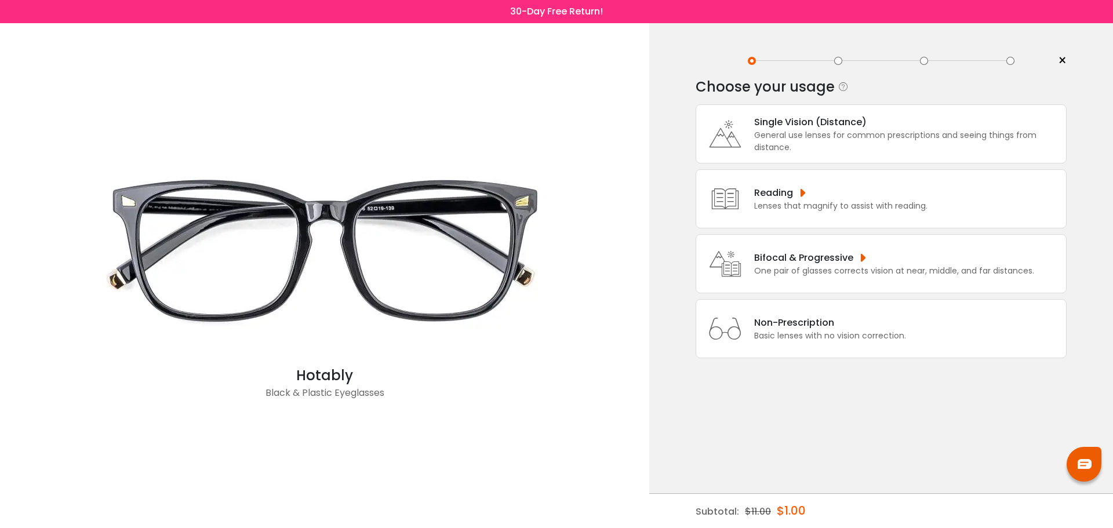
click at [766, 268] on div "One pair of glasses corrects vision at near, middle, and far distances." at bounding box center [894, 271] width 280 height 12
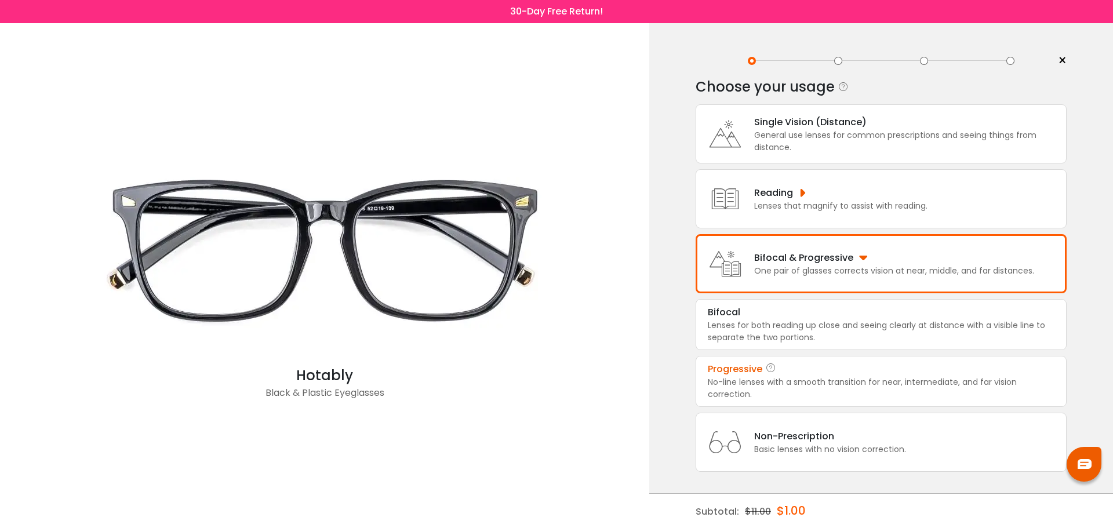
click at [781, 366] on div "Progressive" at bounding box center [881, 369] width 347 height 14
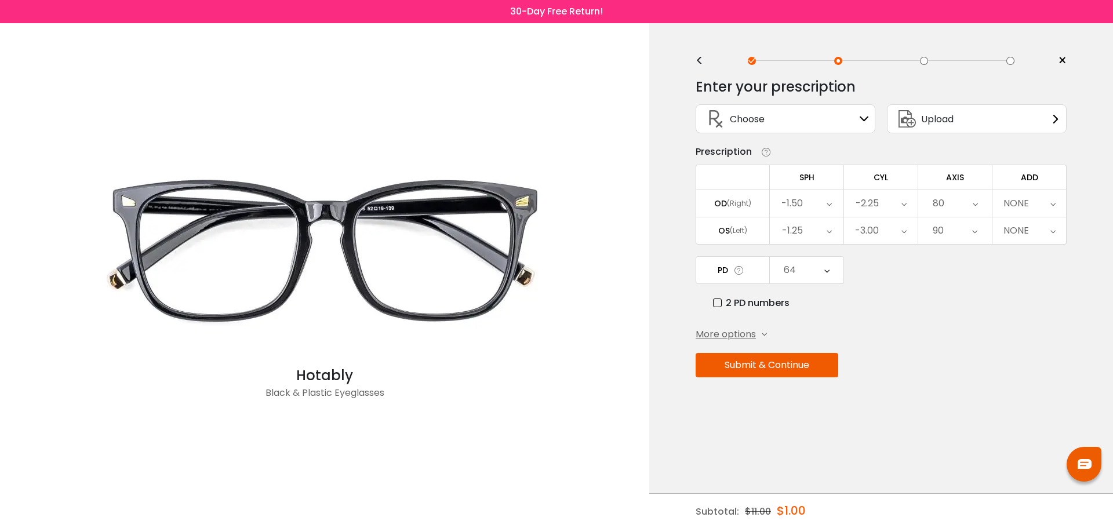
click at [777, 307] on label "2 PD numbers" at bounding box center [751, 303] width 76 height 14
click at [806, 202] on div "-1.50" at bounding box center [807, 203] width 74 height 27
click at [815, 254] on li "0.00" at bounding box center [807, 254] width 74 height 21
click at [802, 236] on div "-1.25" at bounding box center [792, 230] width 21 height 23
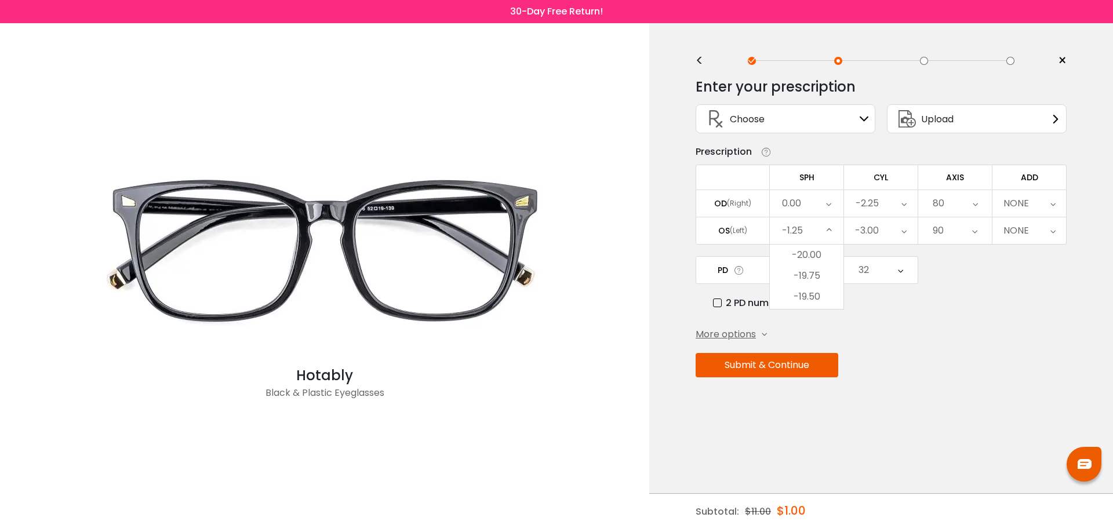
scroll to position [1489, 0]
click at [808, 370] on li "-0.75" at bounding box center [807, 372] width 74 height 21
click at [895, 202] on div "-2.25" at bounding box center [881, 203] width 74 height 27
click at [889, 231] on li "-1.00" at bounding box center [881, 233] width 74 height 21
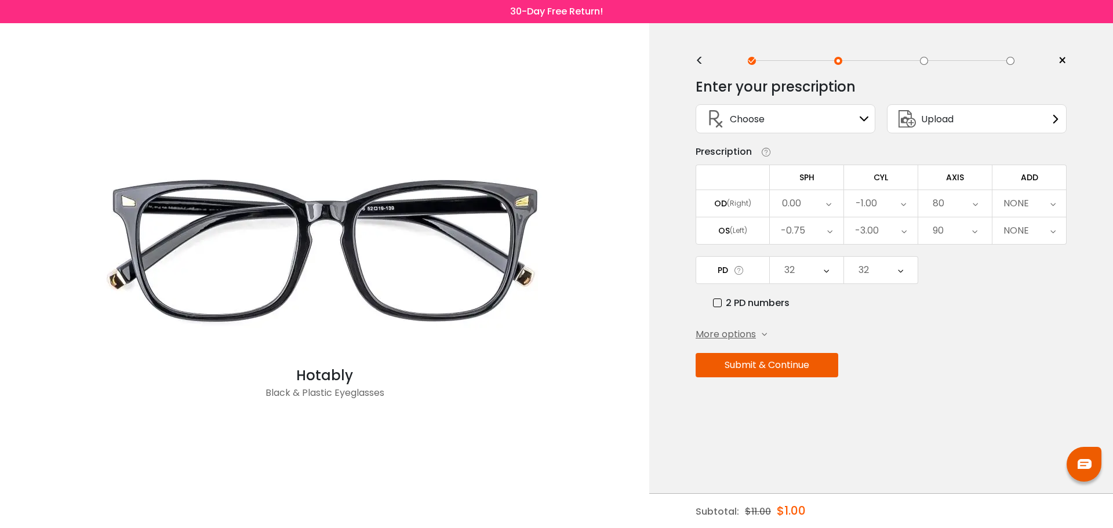
click at [885, 235] on div "-3.00" at bounding box center [881, 230] width 74 height 27
click at [890, 294] on li "0.00" at bounding box center [881, 290] width 74 height 21
click at [957, 203] on div "80" at bounding box center [955, 203] width 74 height 27
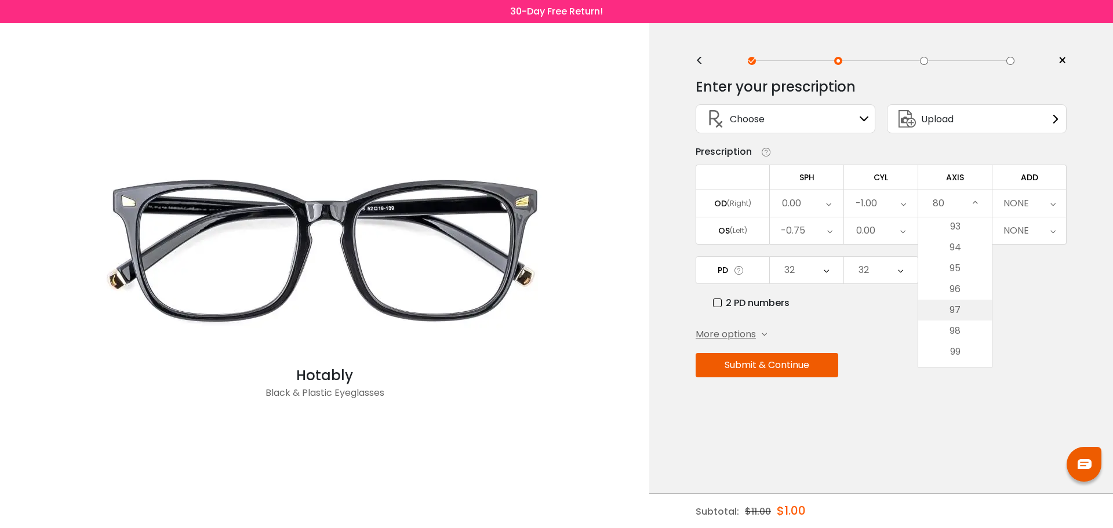
click at [957, 317] on li "97" at bounding box center [955, 310] width 74 height 21
click at [954, 234] on div "90" at bounding box center [955, 230] width 74 height 27
click at [957, 257] on li "None" at bounding box center [955, 255] width 74 height 21
click at [1033, 202] on div "NONE" at bounding box center [1029, 203] width 74 height 27
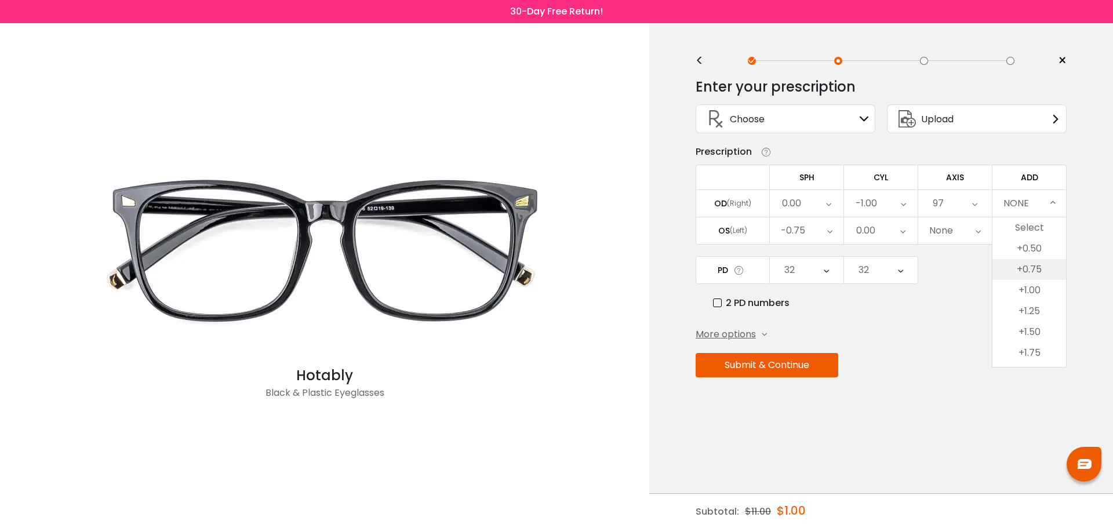
click at [1039, 274] on li "+0.75" at bounding box center [1029, 269] width 74 height 21
click at [1040, 231] on div "+0.75" at bounding box center [1029, 230] width 74 height 27
drag, startPoint x: 1078, startPoint y: 235, endPoint x: 1000, endPoint y: 259, distance: 81.9
click at [1078, 235] on div "< × Choose your usage Single Vision (Distance) This lens helps you see details …" at bounding box center [881, 275] width 464 height 505
click at [778, 367] on button "Submit & Continue" at bounding box center [766, 365] width 143 height 24
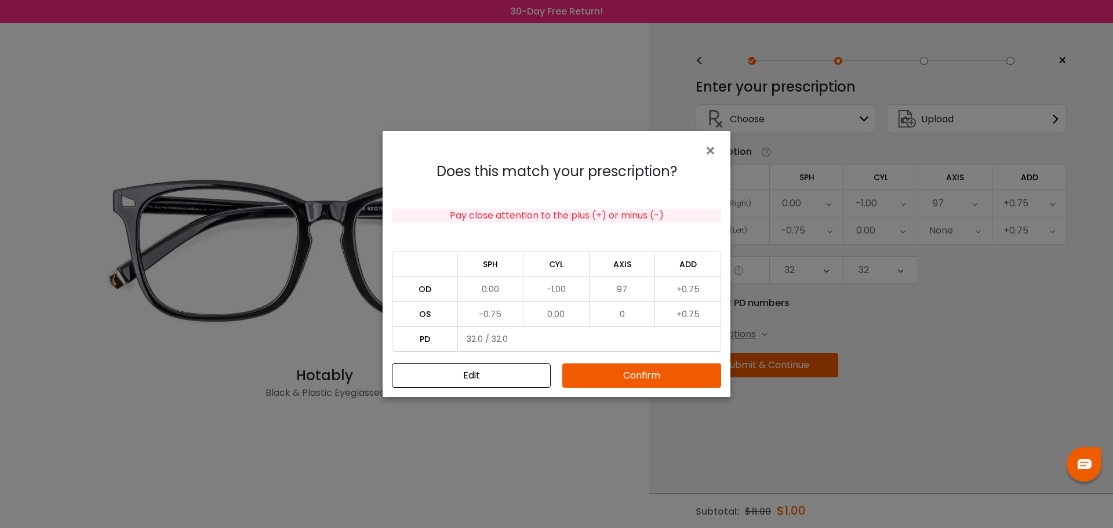
click at [663, 380] on button "Confirm" at bounding box center [641, 375] width 159 height 24
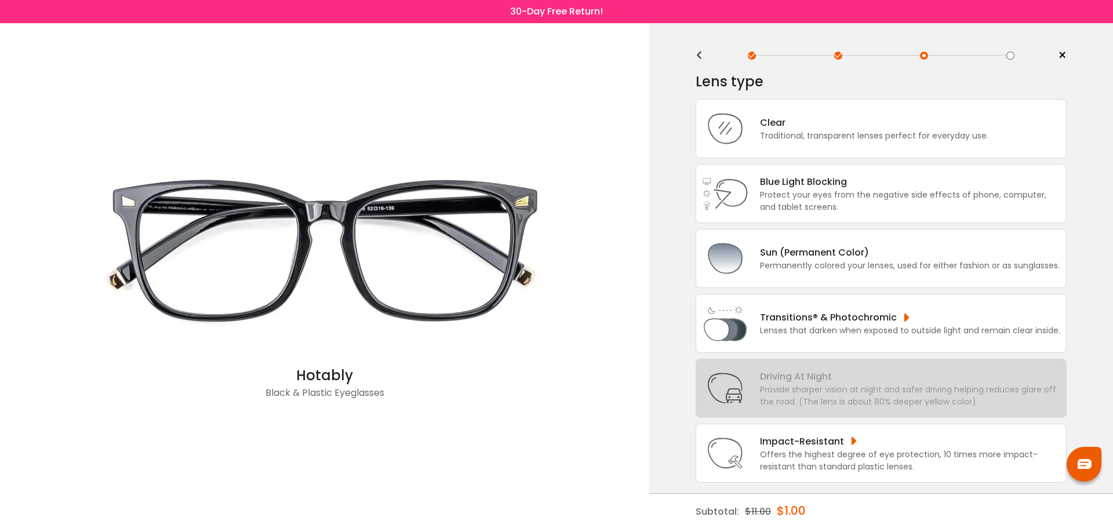
scroll to position [6, 0]
click at [925, 336] on div "Transitions® & Photochromic Lenses that darken when exposed to outside light an…" at bounding box center [880, 322] width 371 height 59
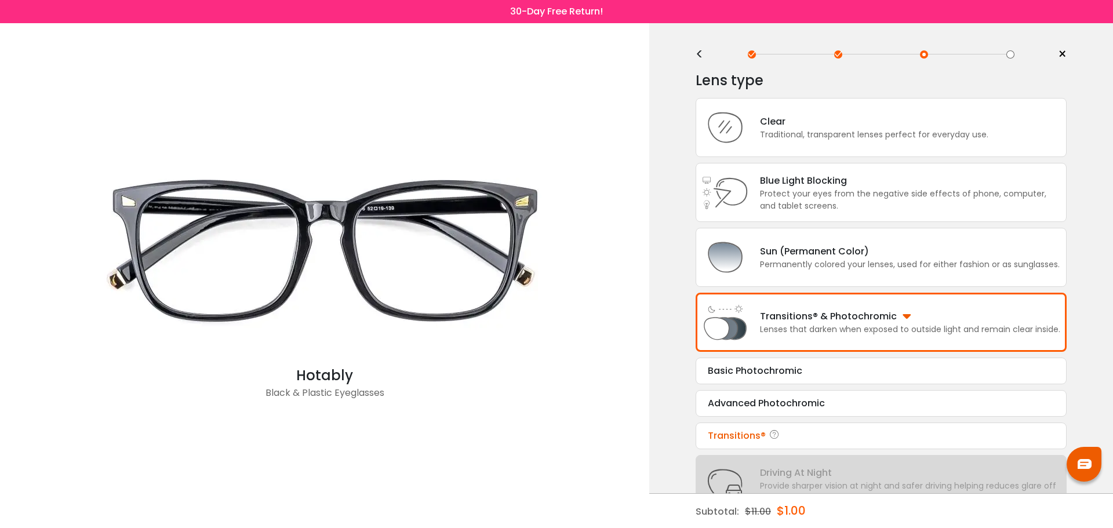
click at [822, 436] on div "Transitions®" at bounding box center [881, 436] width 347 height 14
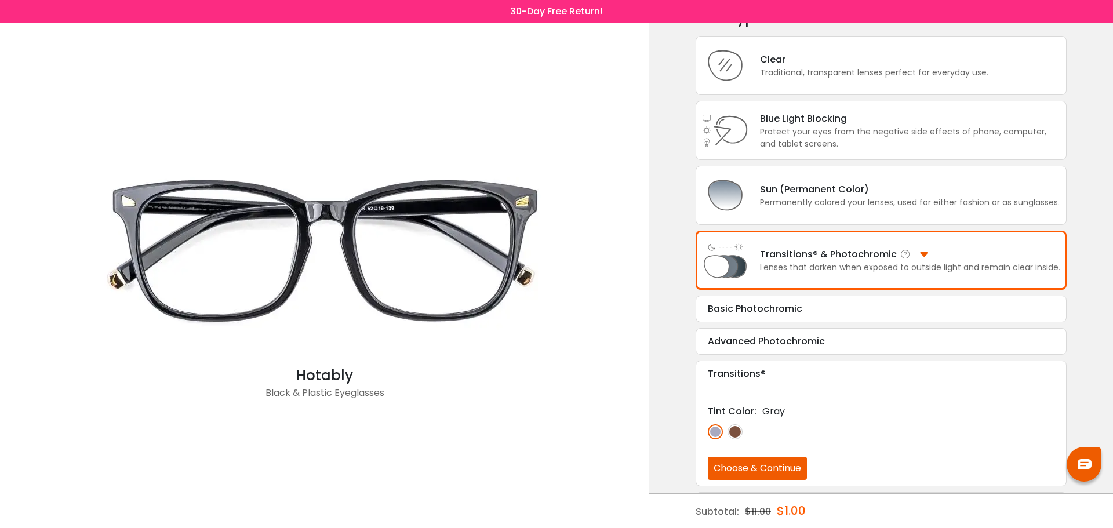
scroll to position [67, 0]
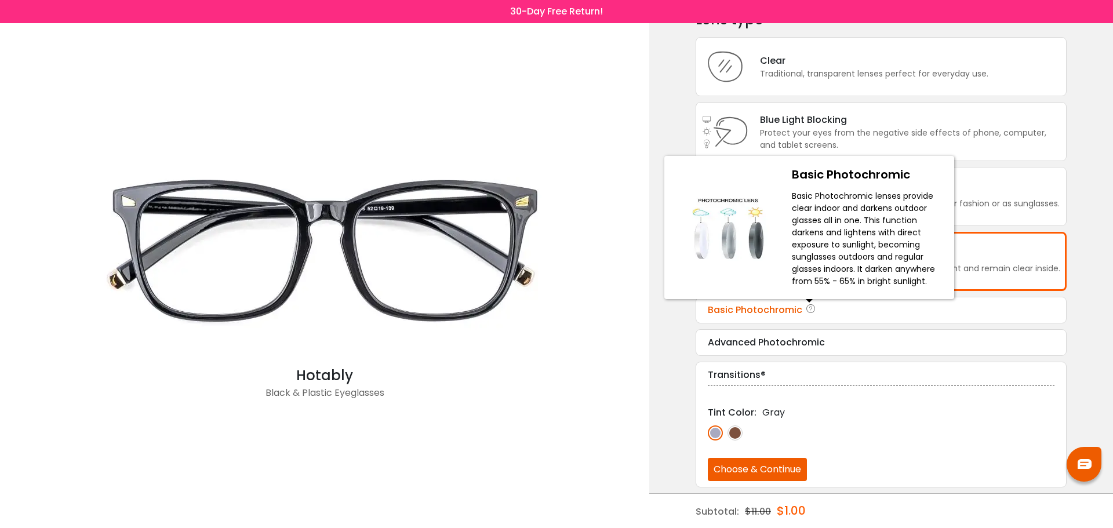
click at [807, 315] on icon at bounding box center [811, 310] width 12 height 14
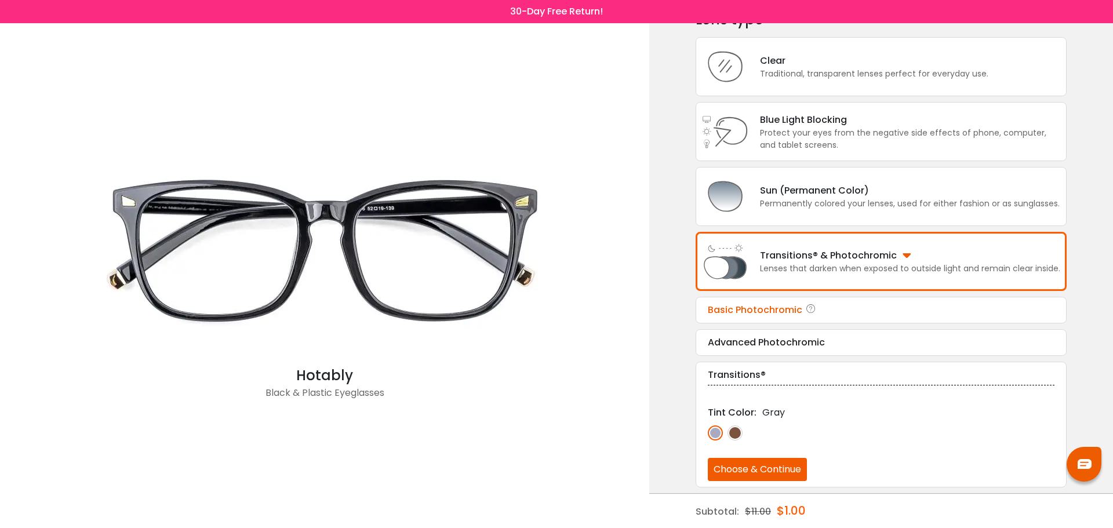
click at [861, 309] on div "Basic Photochromic" at bounding box center [881, 310] width 347 height 14
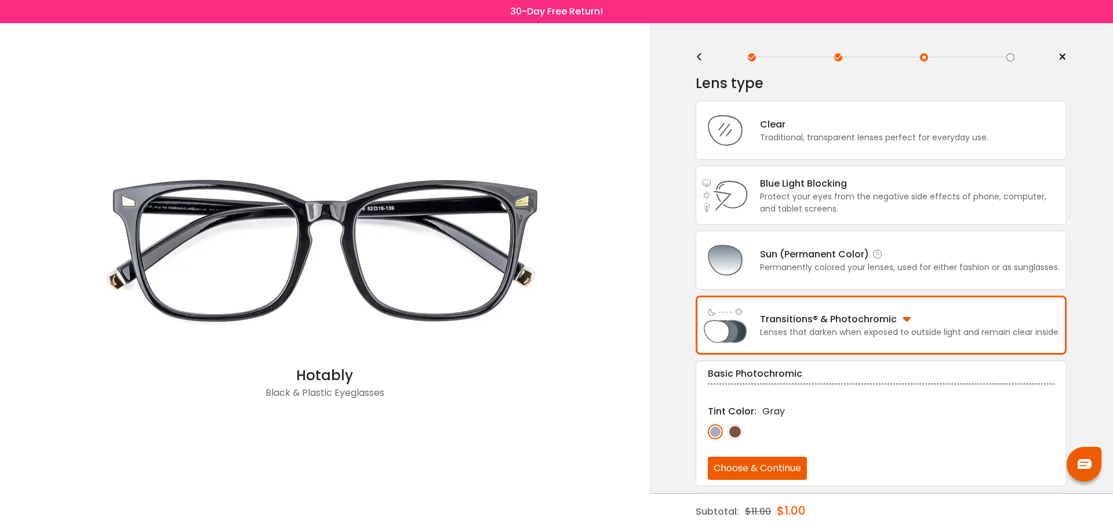
scroll to position [0, 0]
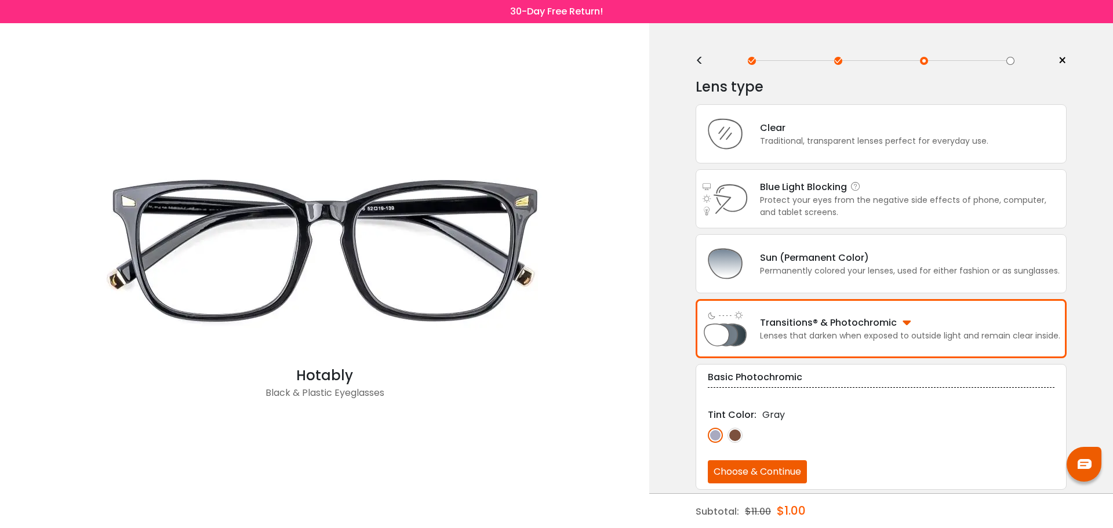
click at [917, 224] on div "Blue Light Blocking Blue Light Blocking Blue Light blocking lenses offer the be…" at bounding box center [880, 198] width 371 height 59
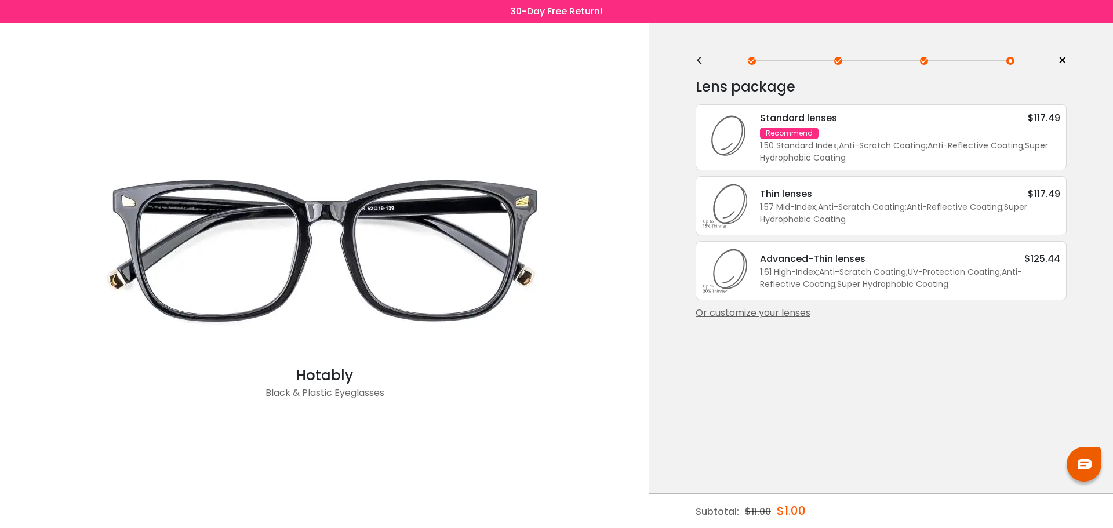
click at [702, 63] on div "<" at bounding box center [703, 60] width 17 height 9
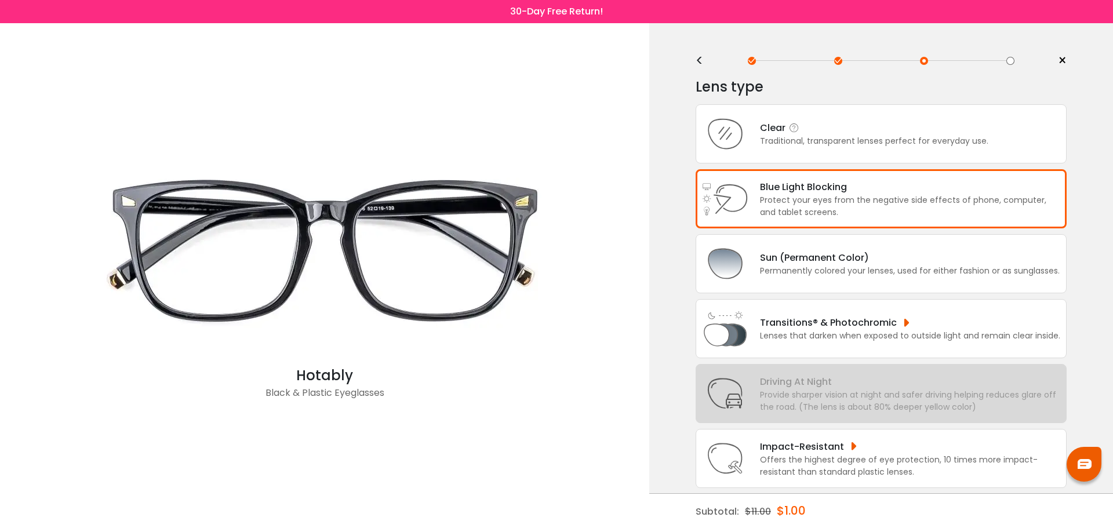
click at [839, 153] on div "Clear Traditional, transparent lenses perfect for everyday use." at bounding box center [880, 133] width 371 height 59
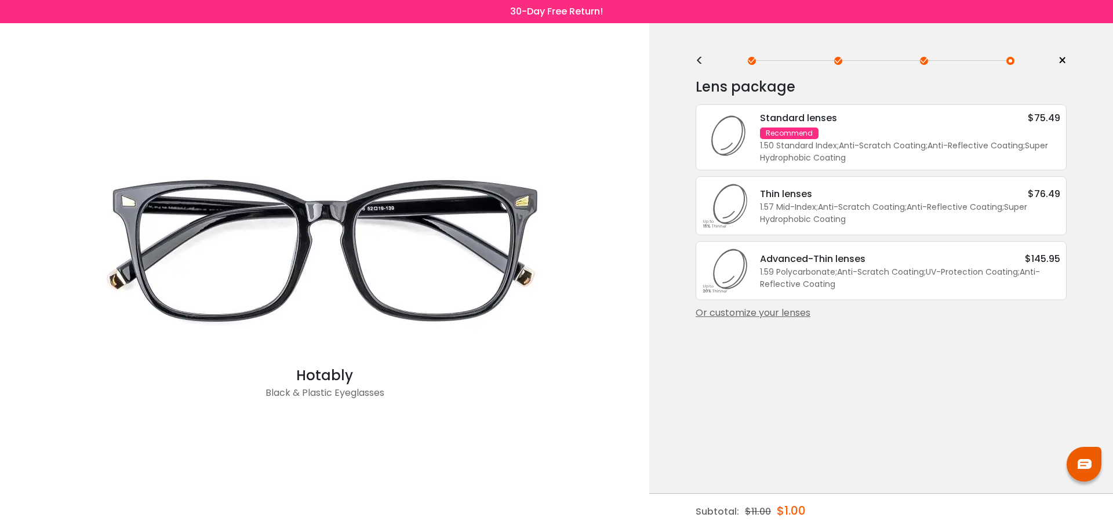
click at [781, 314] on div "Or customize your lenses" at bounding box center [880, 313] width 371 height 14
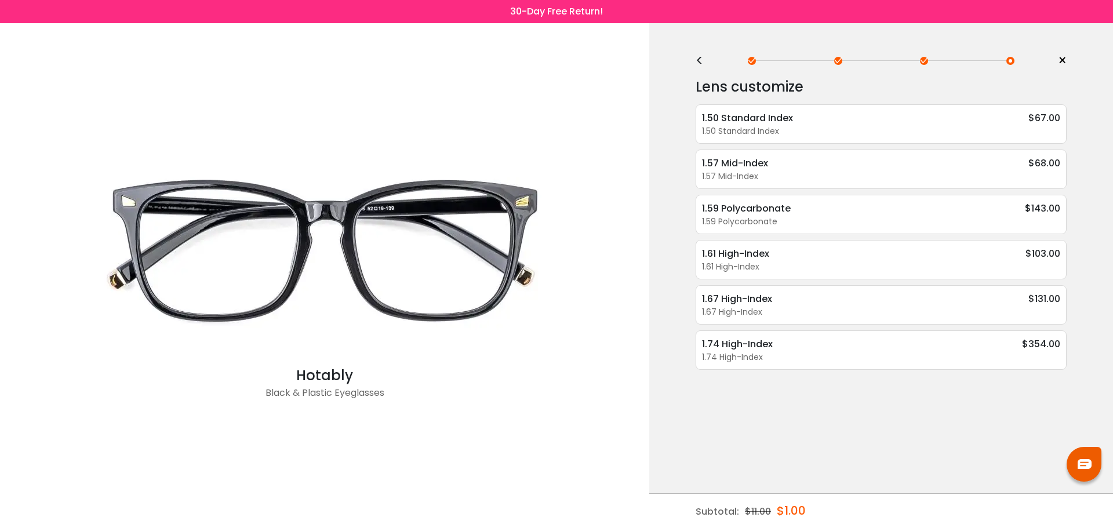
click at [706, 67] on div "< ×" at bounding box center [880, 60] width 371 height 17
click at [699, 65] on div "<" at bounding box center [703, 60] width 17 height 9
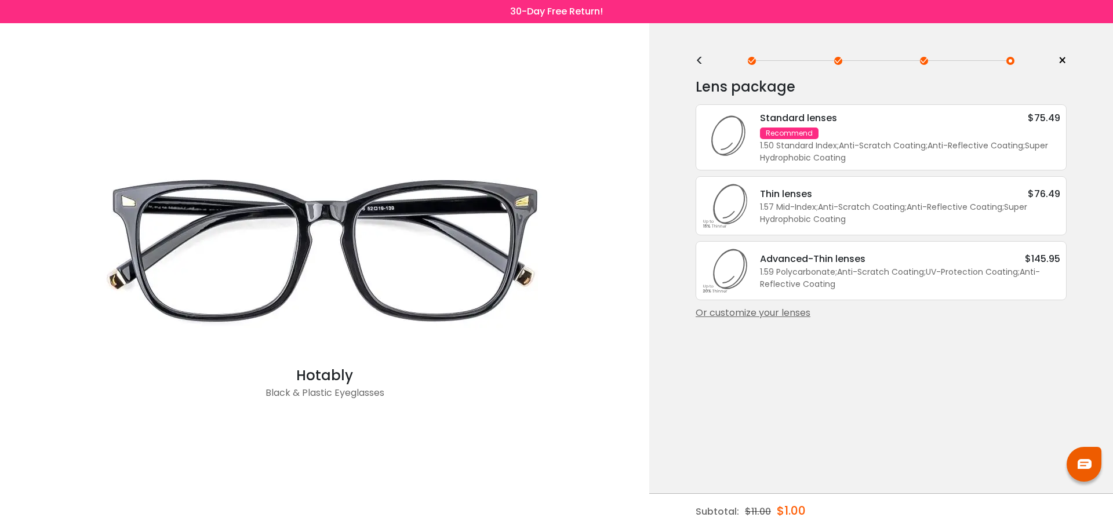
click at [698, 59] on div "<" at bounding box center [703, 60] width 17 height 9
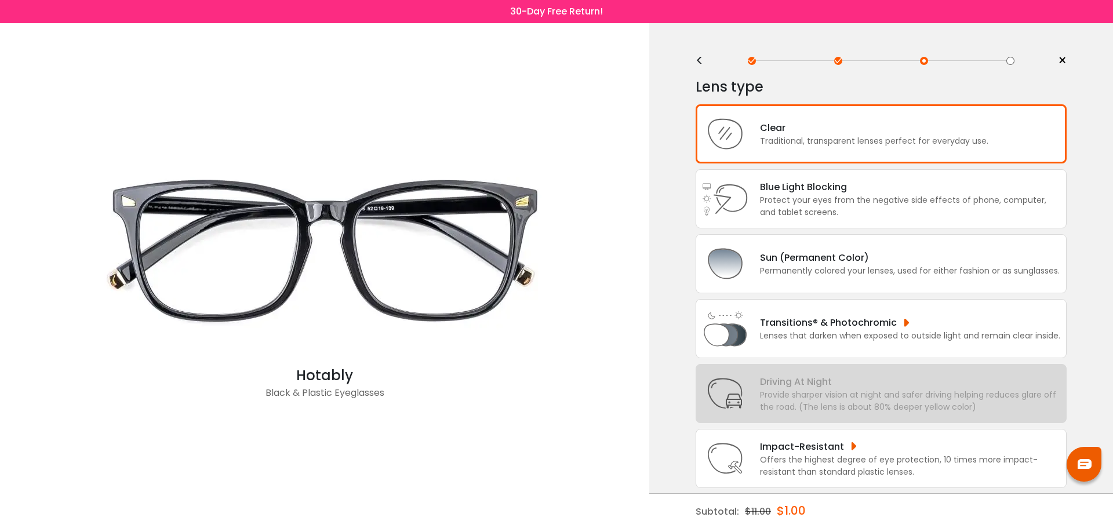
click at [698, 61] on div "<" at bounding box center [703, 60] width 17 height 9
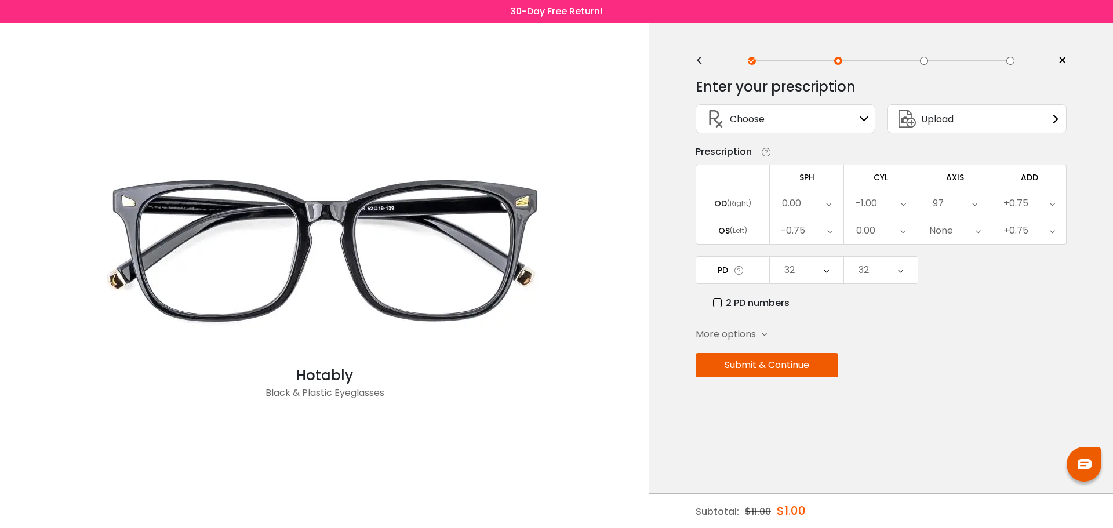
click at [698, 62] on div "<" at bounding box center [703, 60] width 17 height 9
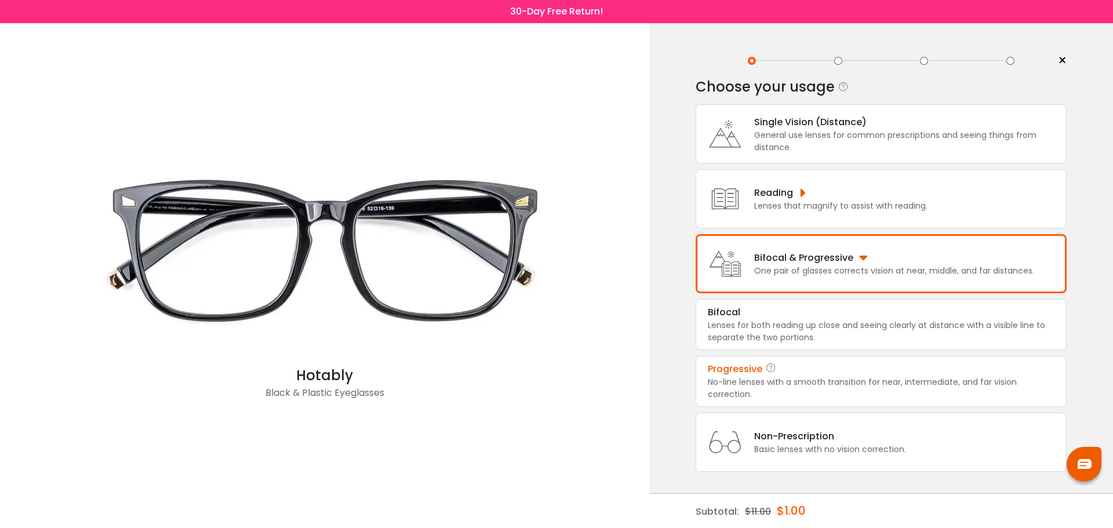
click at [840, 122] on div "Single Vision (Distance)" at bounding box center [907, 122] width 306 height 14
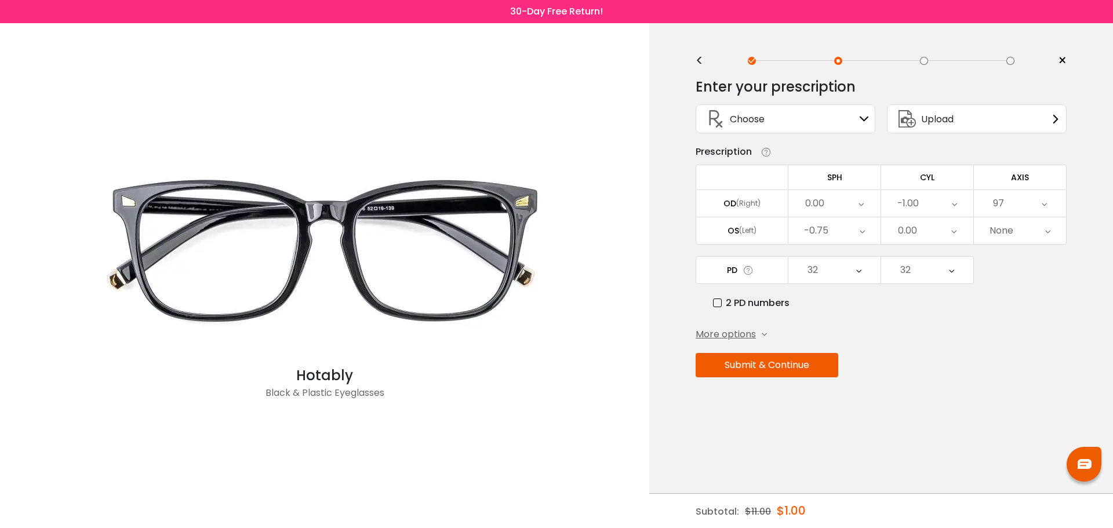
click at [790, 363] on button "Submit & Continue" at bounding box center [766, 365] width 143 height 24
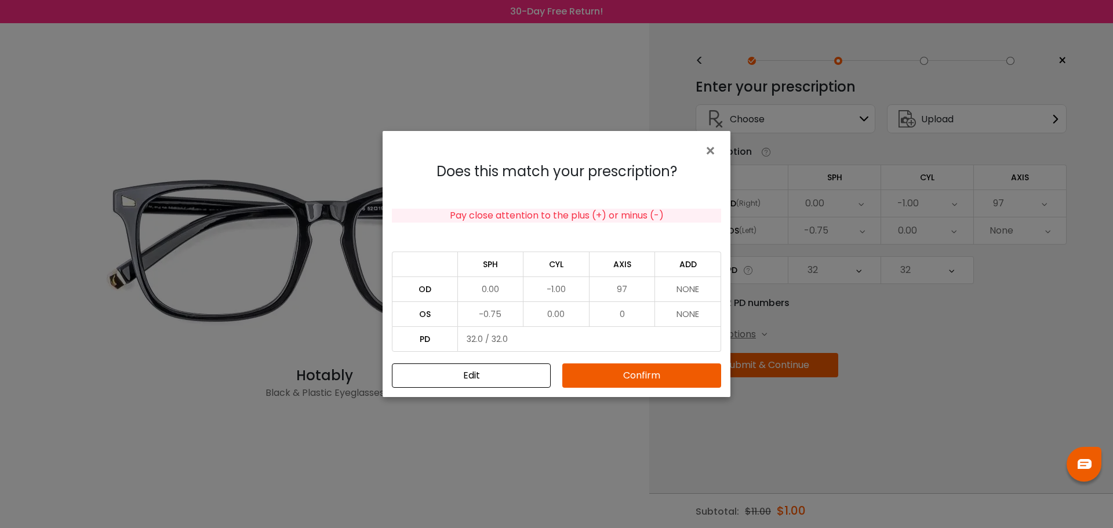
click at [600, 374] on button "Confirm" at bounding box center [641, 375] width 159 height 24
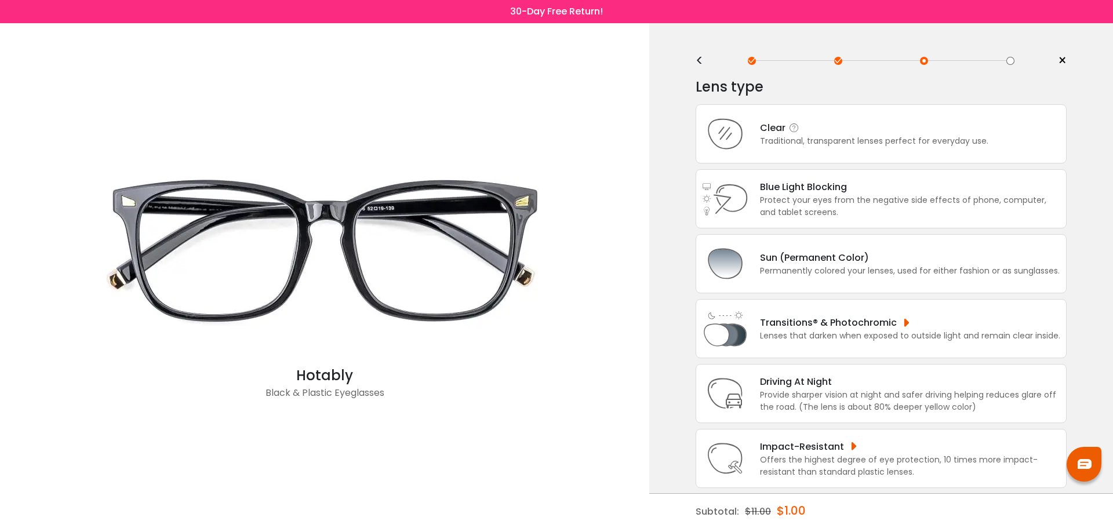
click at [897, 137] on div "Traditional, transparent lenses perfect for everyday use." at bounding box center [874, 141] width 228 height 12
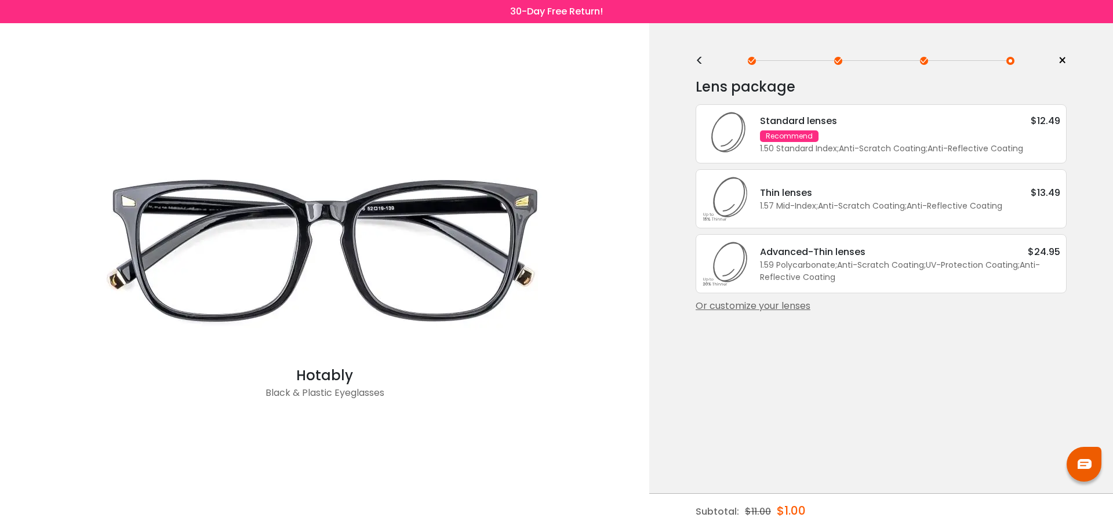
click at [775, 307] on div "Or customize your lenses" at bounding box center [880, 306] width 371 height 14
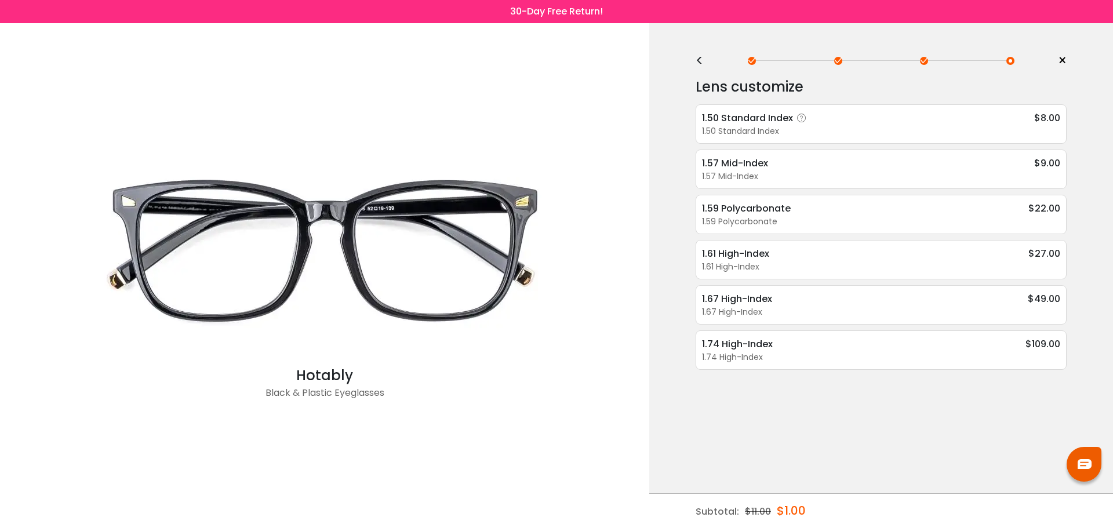
click at [844, 120] on div "1.50 Standard Index $8.00" at bounding box center [881, 118] width 358 height 14
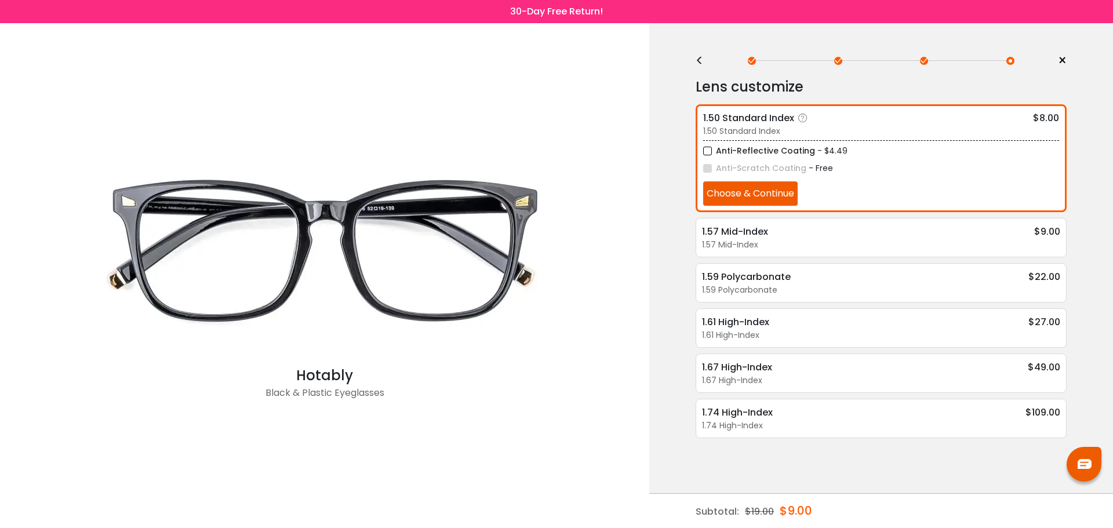
click at [769, 198] on button "Choose & Continue" at bounding box center [750, 193] width 94 height 24
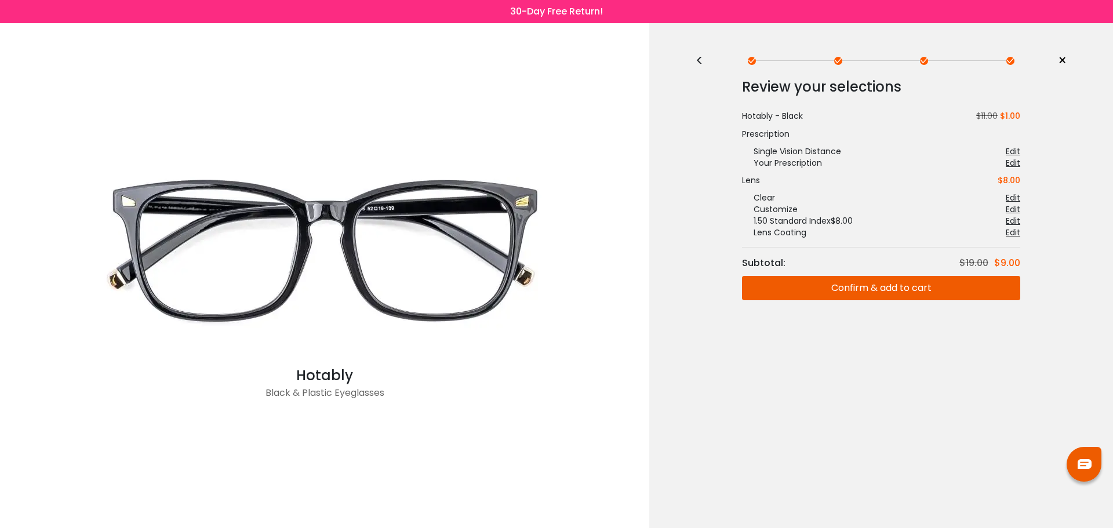
click at [899, 293] on button "Confirm & add to cart" at bounding box center [881, 288] width 278 height 24
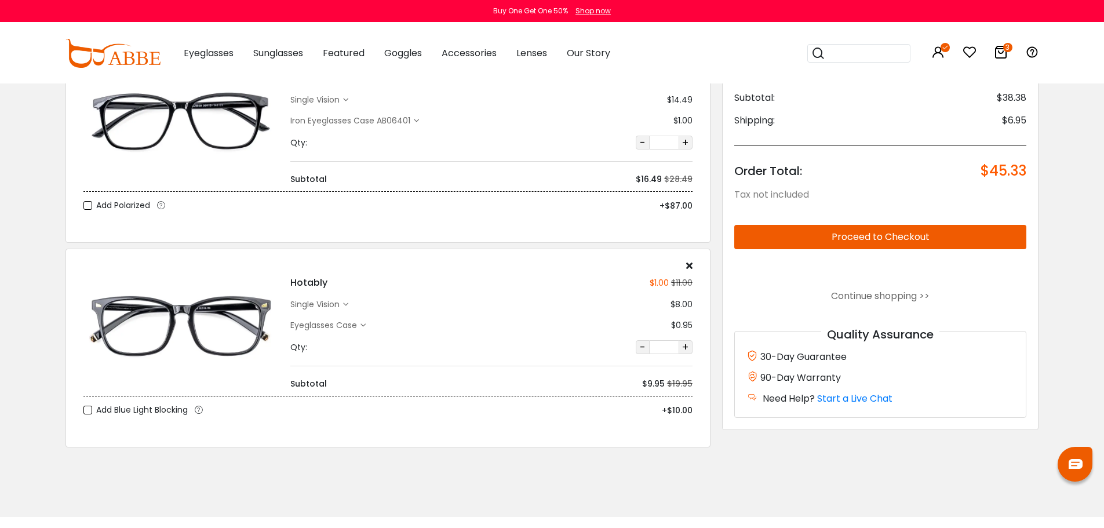
scroll to position [290, 0]
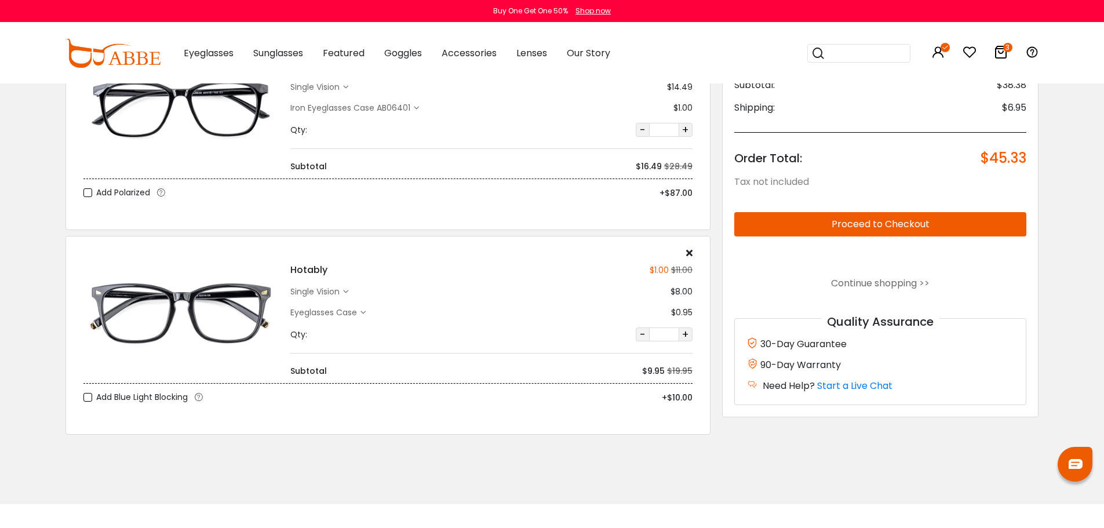
click icon
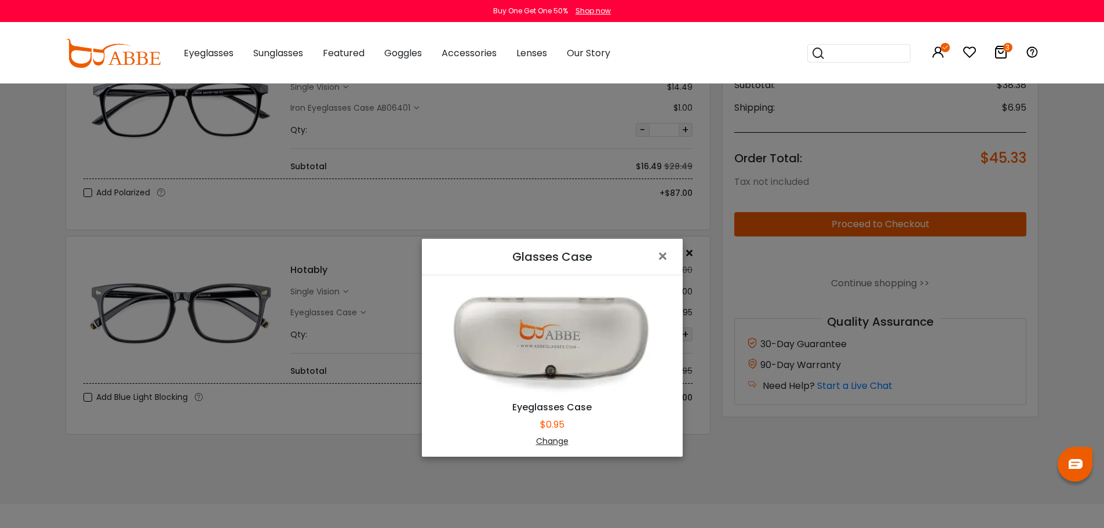
click div "Change"
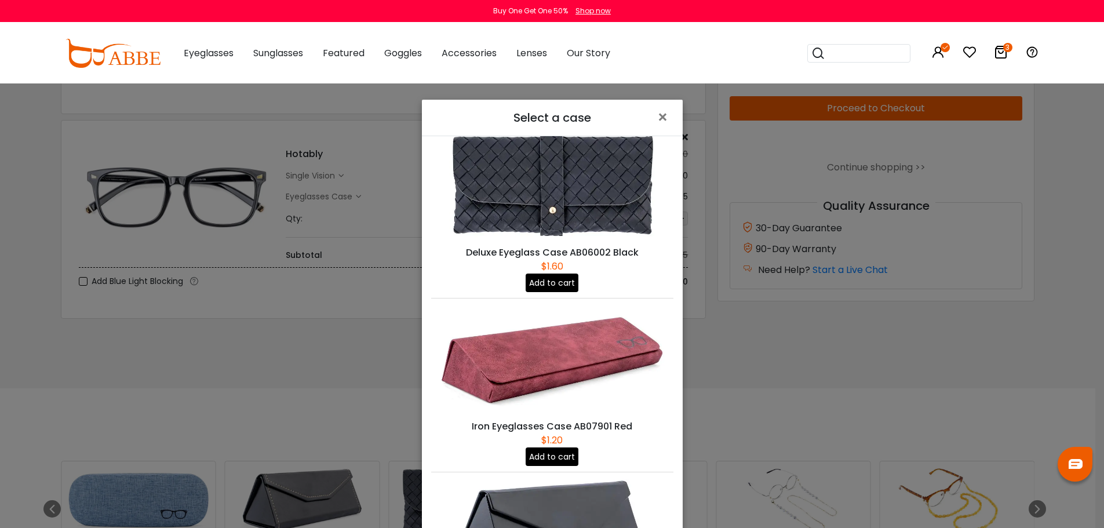
scroll to position [688, 0]
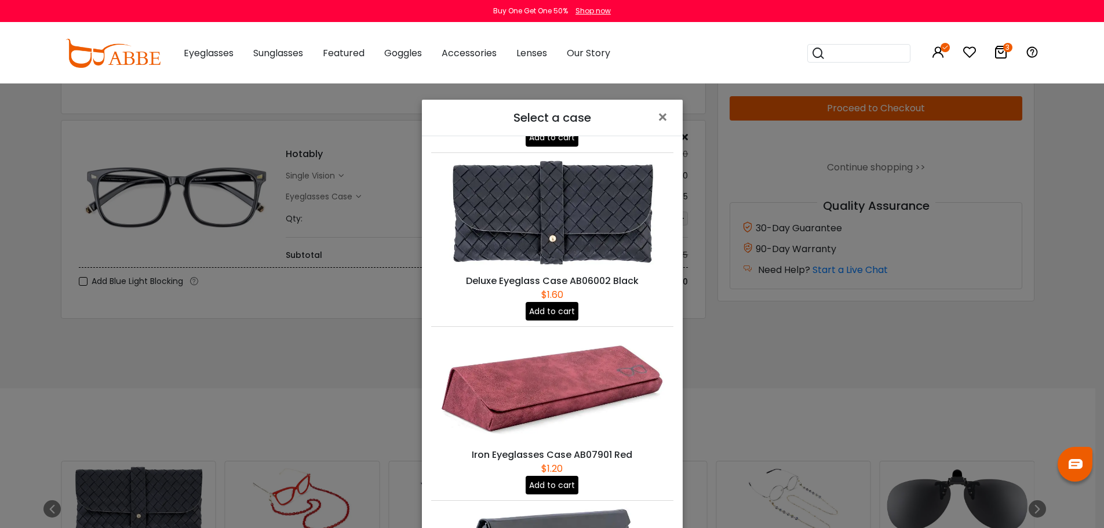
click button "Add to cart"
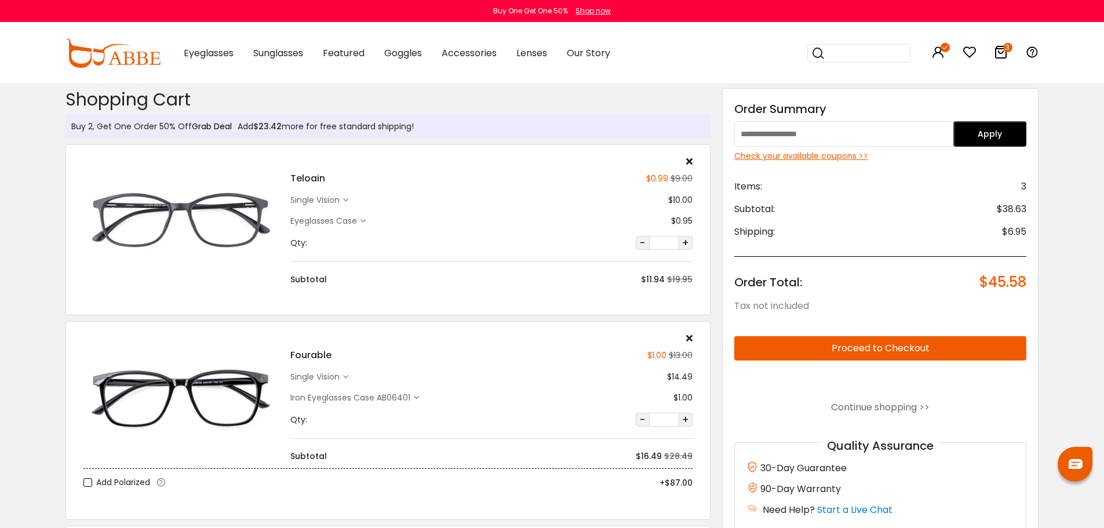
click at [210, 127] on link "Grab Deal" at bounding box center [212, 127] width 40 height 12
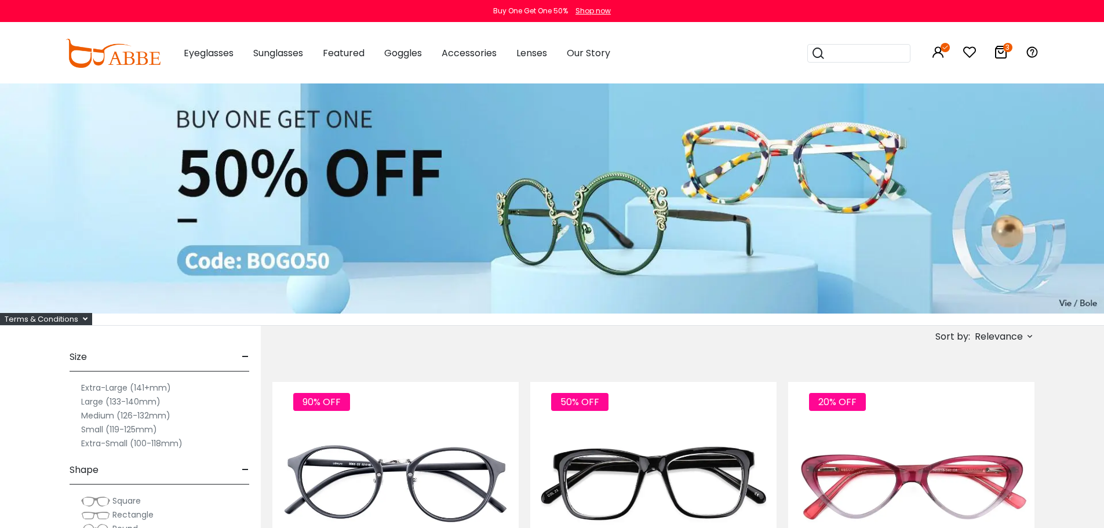
click at [998, 57] on icon at bounding box center [1001, 52] width 14 height 14
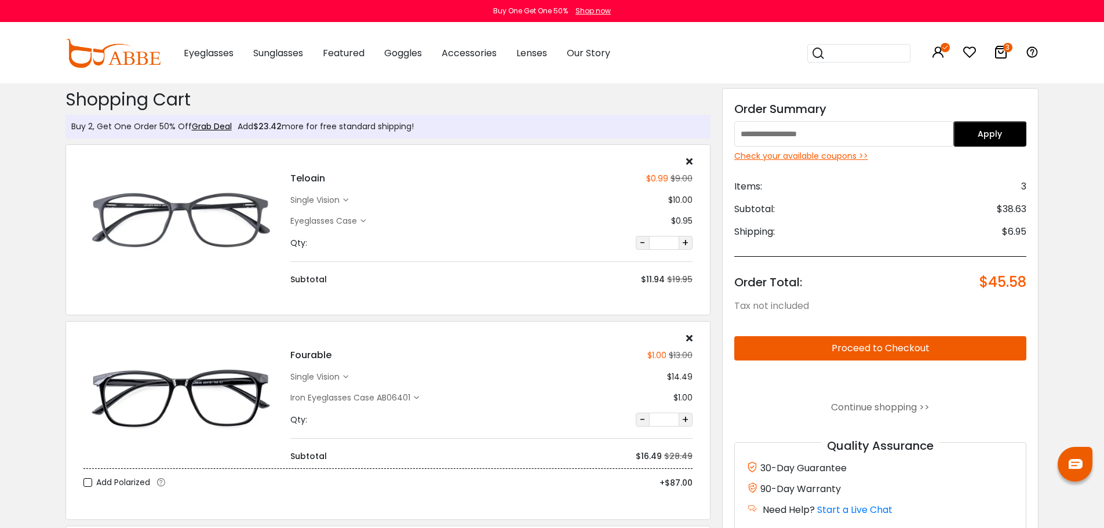
click at [837, 156] on div "Check your available coupons >>" at bounding box center [880, 156] width 293 height 12
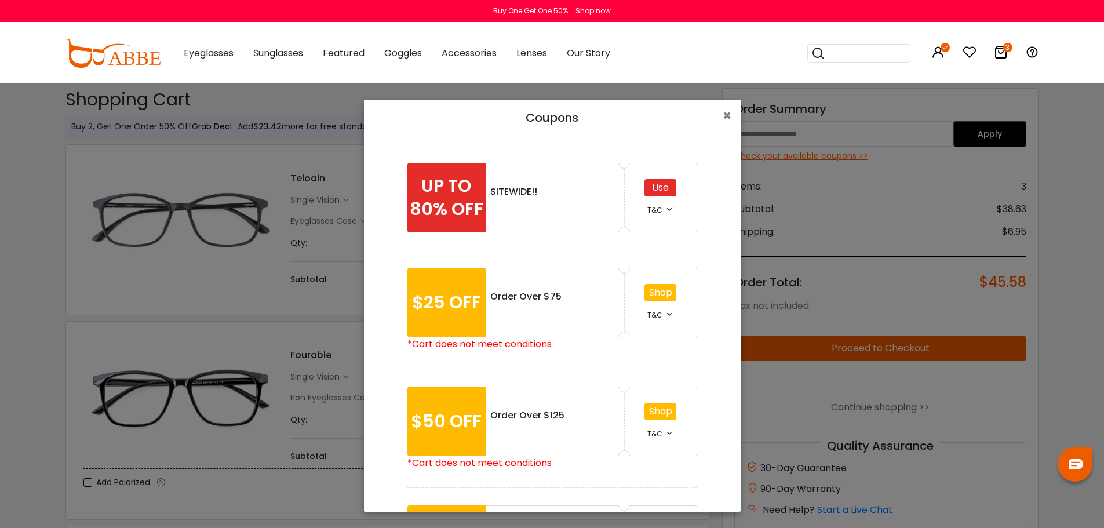
click at [658, 187] on div "Use" at bounding box center [660, 187] width 32 height 17
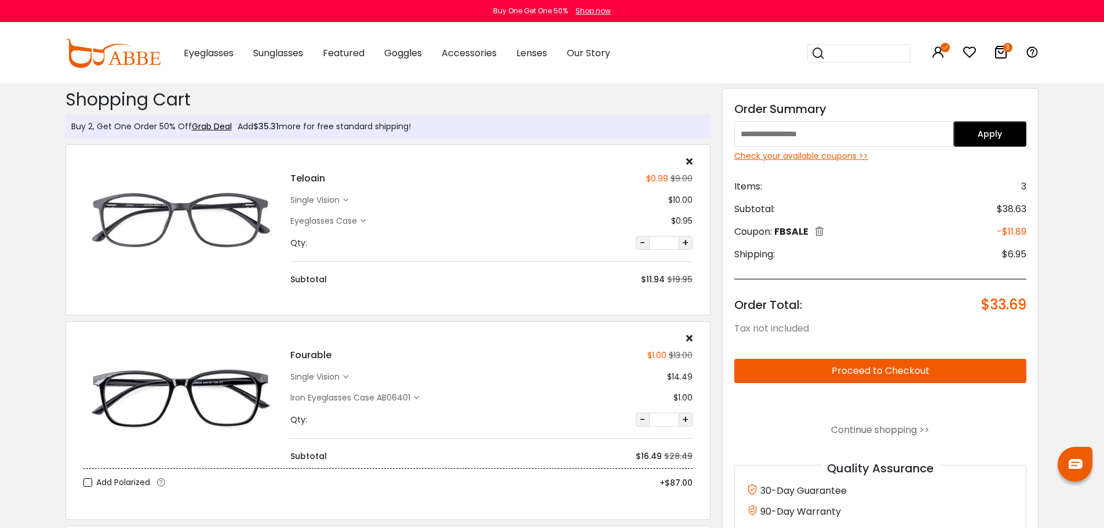
click at [795, 236] on span "FBSALE" at bounding box center [791, 231] width 34 height 13
copy div "FBSALE"
click at [822, 141] on input "text" at bounding box center [843, 133] width 219 height 25
type input "******"
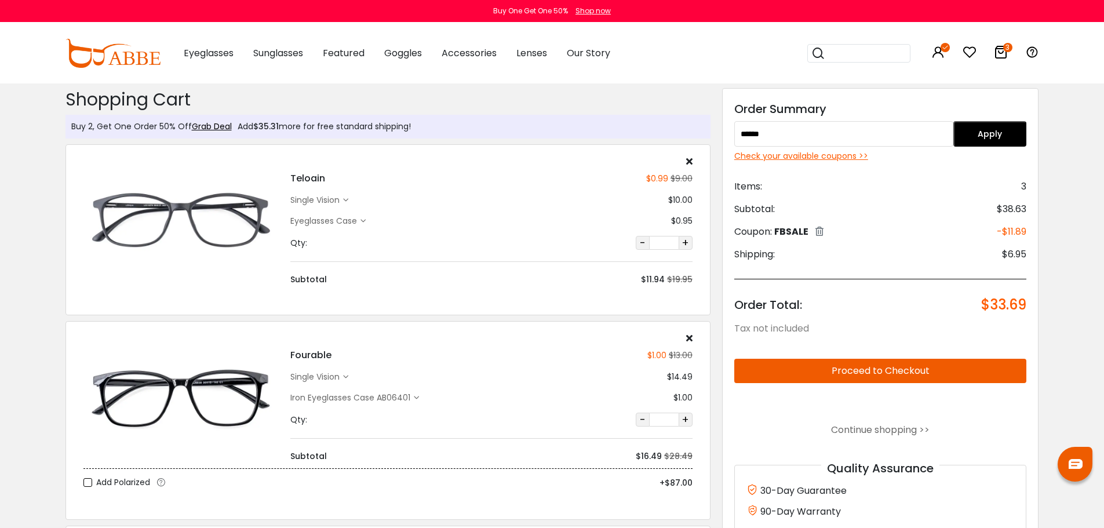
click at [1014, 137] on button "Apply" at bounding box center [989, 133] width 73 height 25
click at [829, 231] on icon at bounding box center [826, 231] width 8 height 9
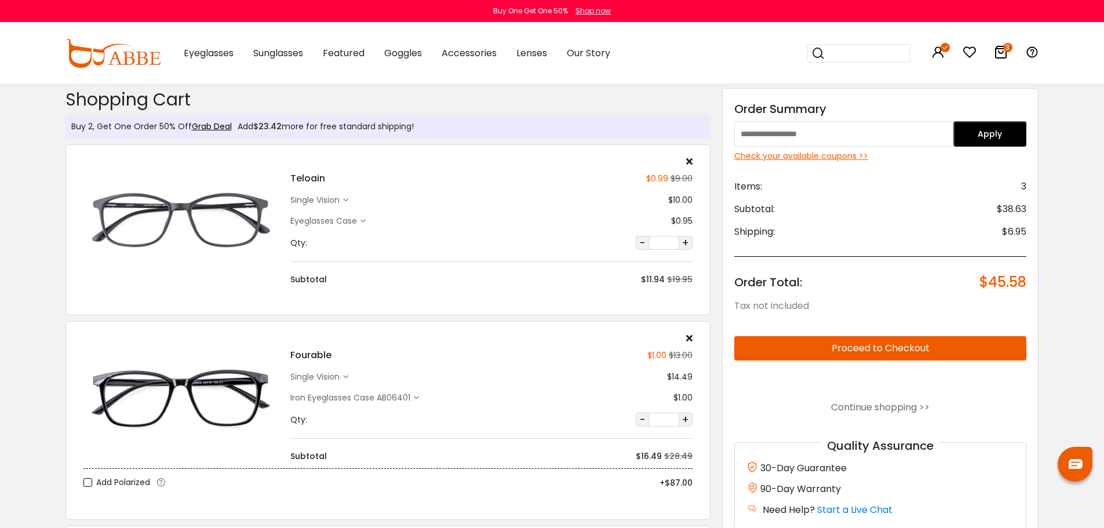
click at [890, 126] on input "text" at bounding box center [843, 133] width 219 height 25
click at [981, 136] on button "Apply" at bounding box center [989, 133] width 73 height 25
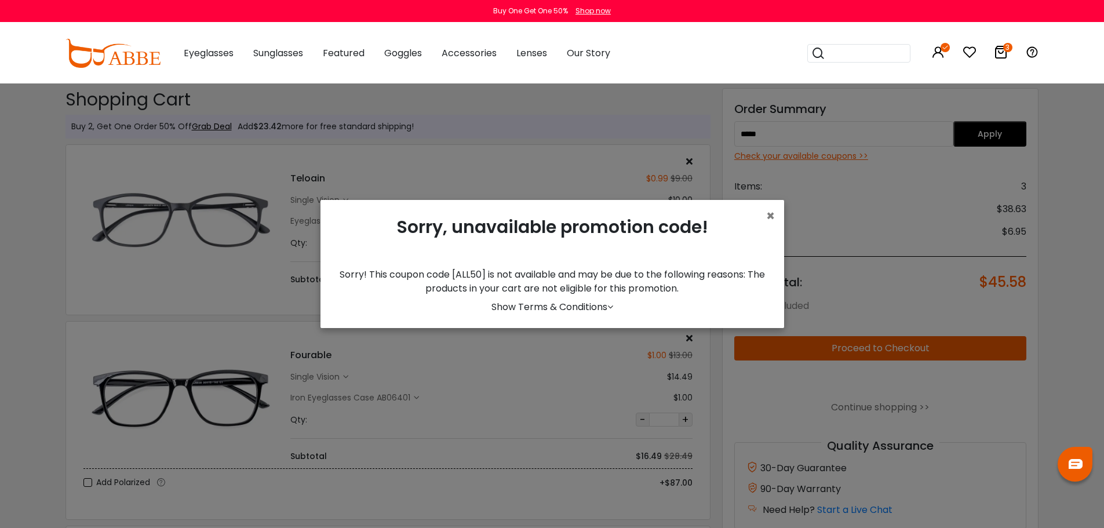
click at [764, 217] on div "Sorry, unavailable promotion code!" at bounding box center [552, 238] width 445 height 59
click at [771, 209] on span "×" at bounding box center [770, 215] width 9 height 19
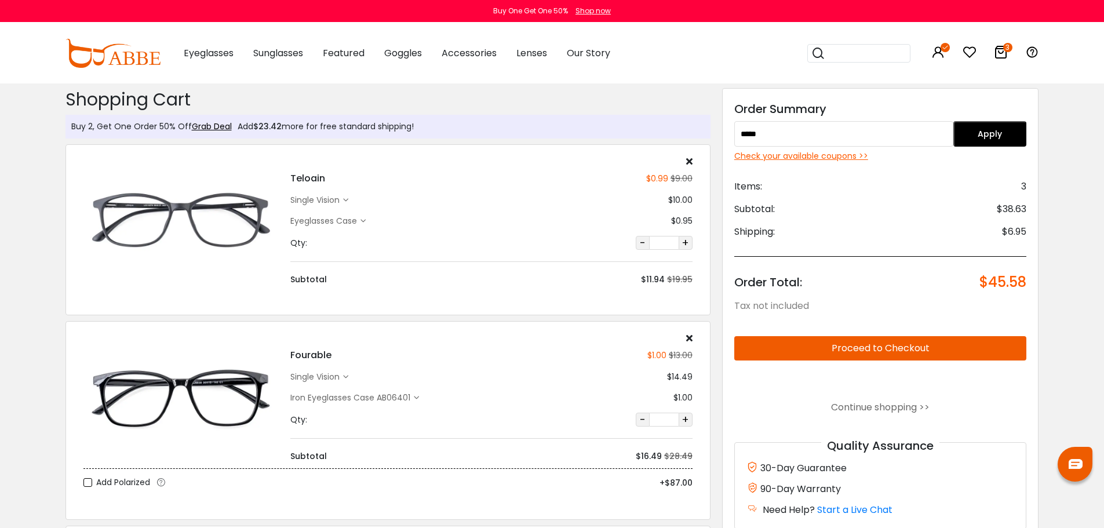
click at [777, 135] on input "*****" at bounding box center [843, 133] width 219 height 25
click at [1035, 128] on div "Discount Code: Order Summary ****** Apply Check your available coupons >> Items…" at bounding box center [880, 314] width 317 height 453
click at [1027, 130] on div "Discount Code: Order Summary ****** Apply Check your available coupons >> Items…" at bounding box center [880, 314] width 317 height 453
click at [1007, 130] on button "Apply" at bounding box center [989, 133] width 73 height 25
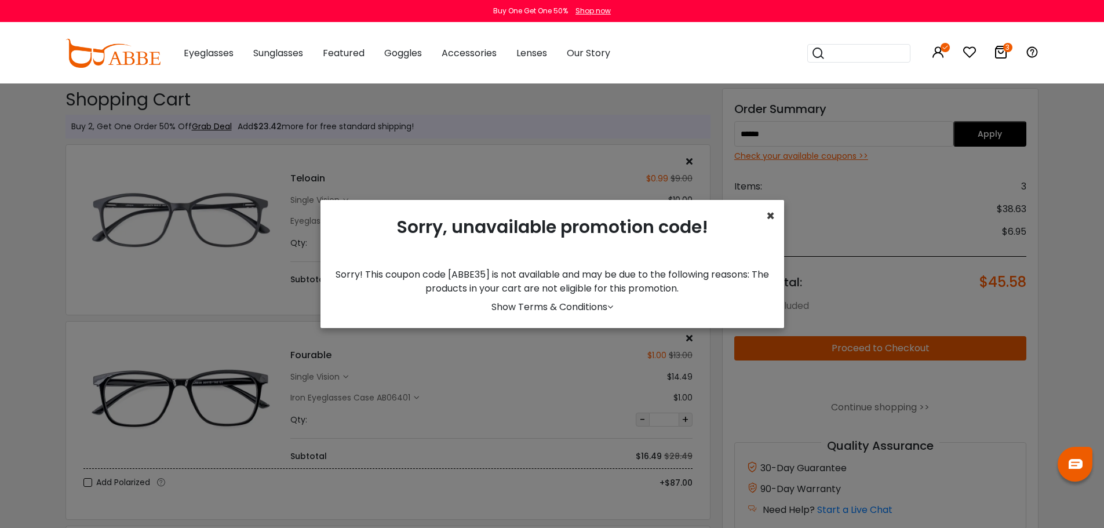
click at [768, 214] on span "×" at bounding box center [770, 215] width 9 height 19
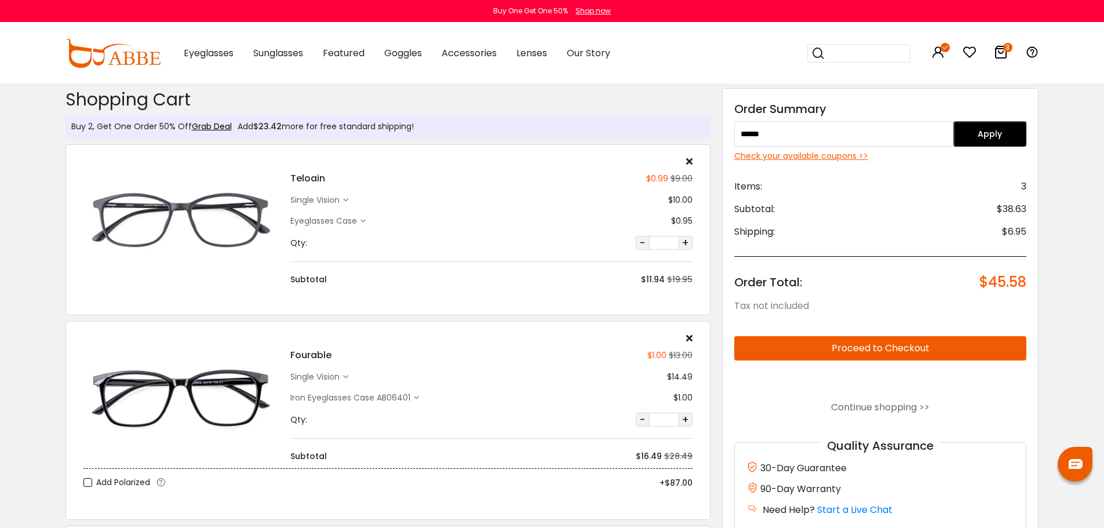
click at [830, 138] on input "******" at bounding box center [843, 133] width 219 height 25
click at [990, 136] on button "Apply" at bounding box center [989, 133] width 73 height 25
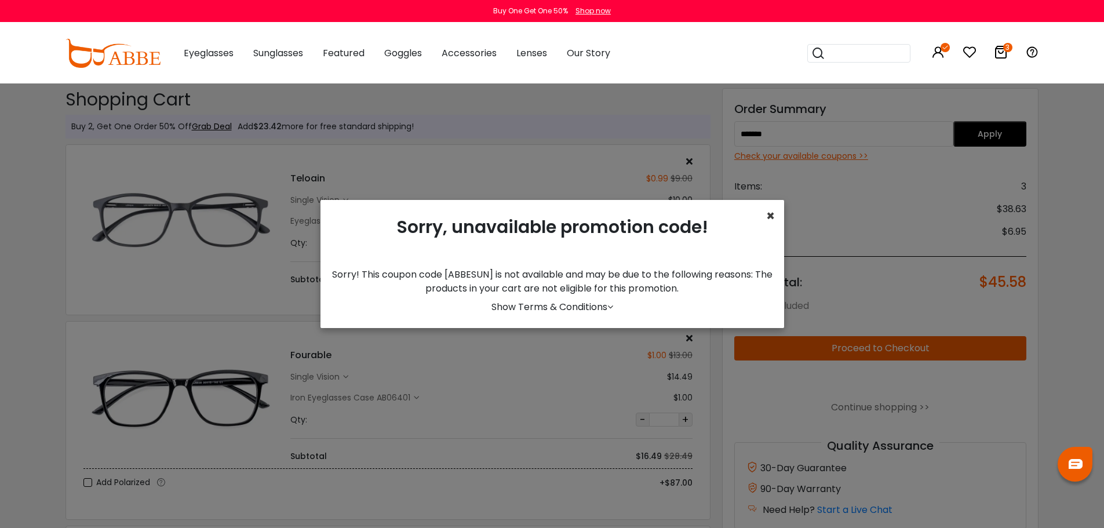
click at [770, 210] on span "×" at bounding box center [770, 215] width 9 height 19
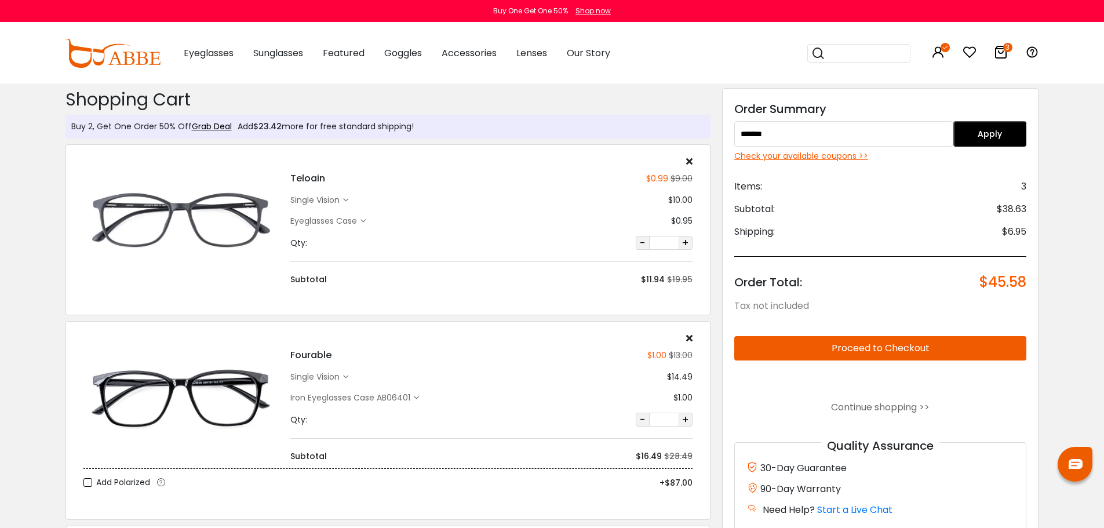
click at [787, 132] on input "*******" at bounding box center [843, 133] width 219 height 25
type input "*********"
click at [978, 137] on button "Apply" at bounding box center [989, 133] width 73 height 25
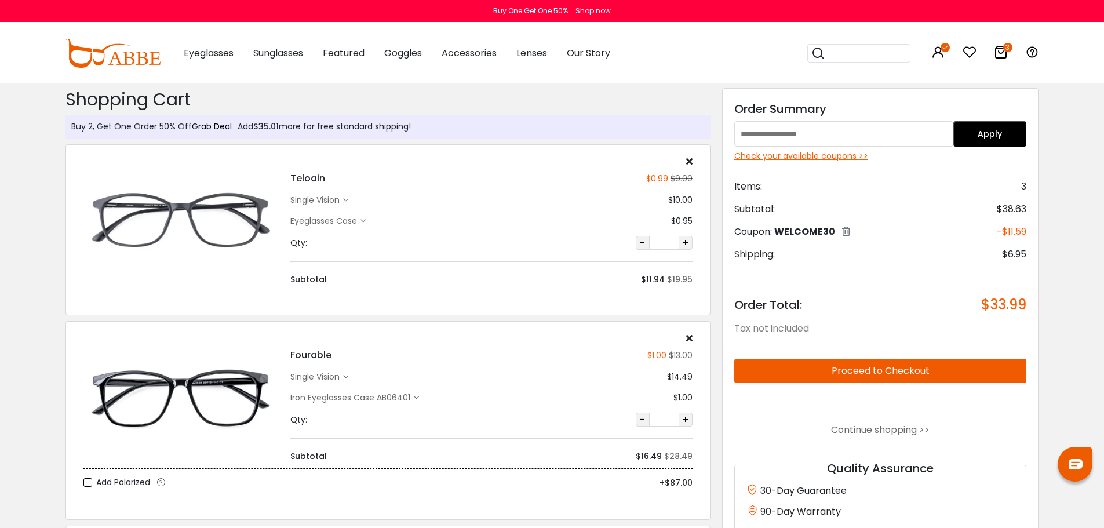
click at [759, 132] on input "text" at bounding box center [843, 133] width 219 height 25
type input "******"
click at [974, 128] on button "Apply" at bounding box center [989, 133] width 73 height 25
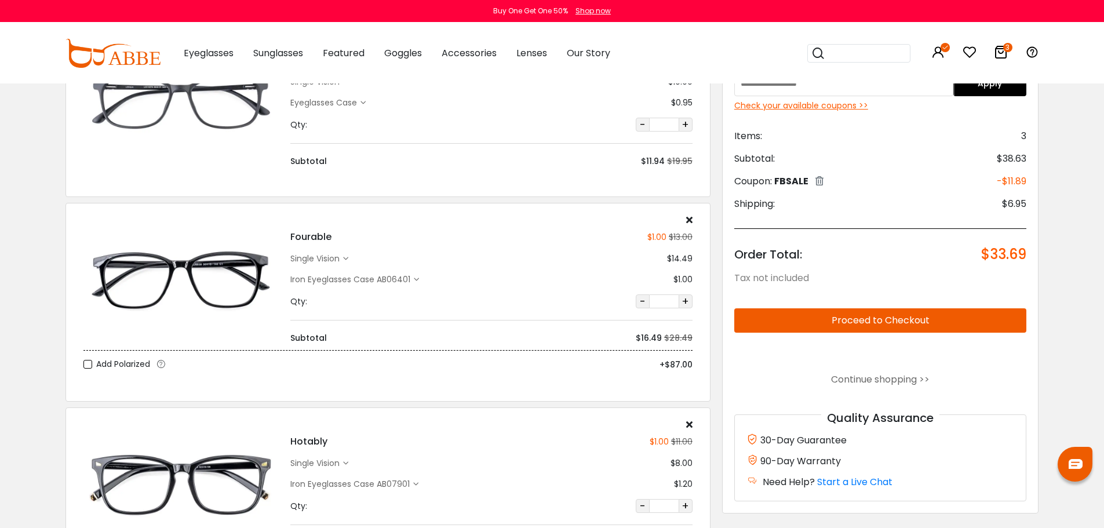
scroll to position [116, 0]
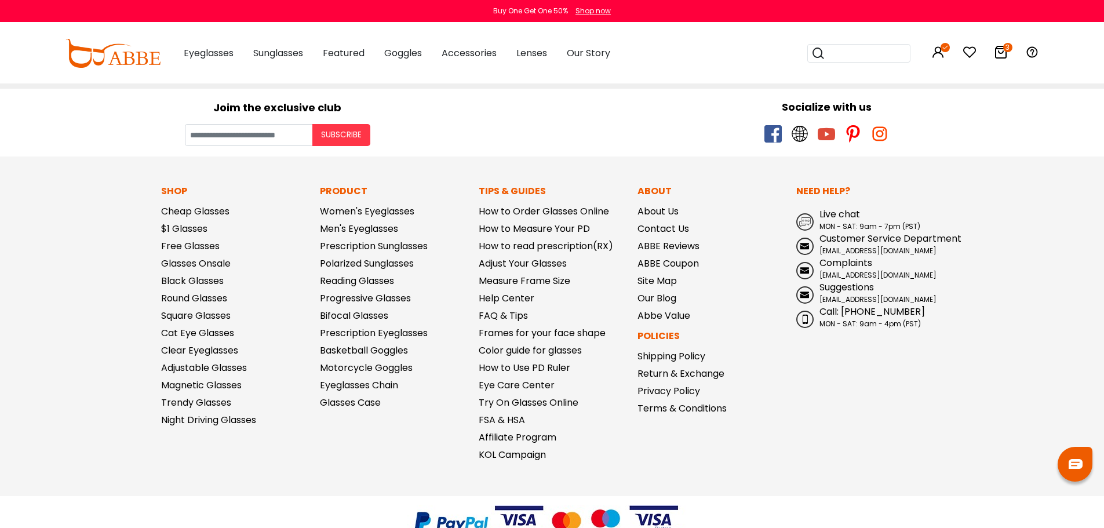
scroll to position [257, 0]
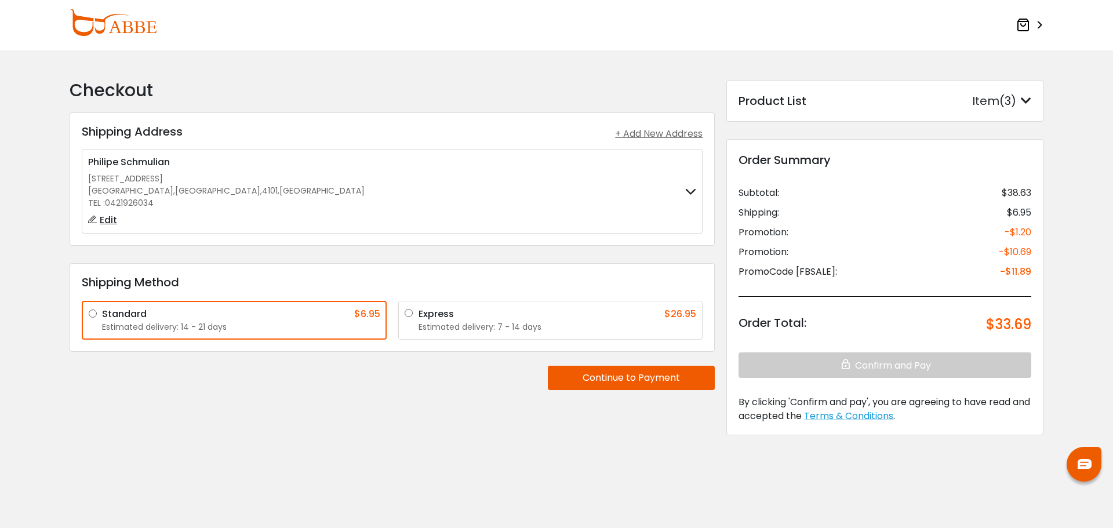
click at [628, 371] on button "Continue to Payment" at bounding box center [631, 378] width 167 height 24
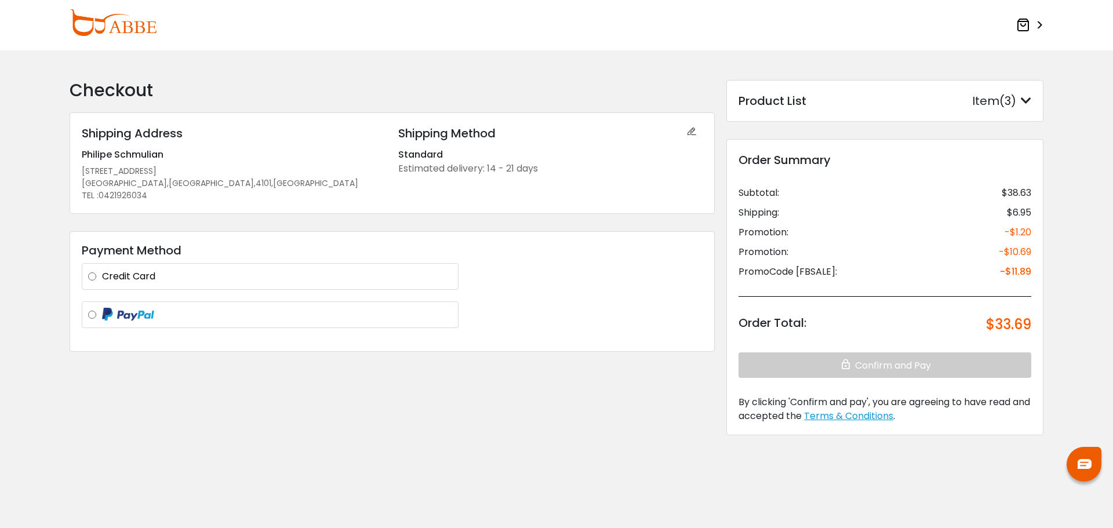
click at [247, 315] on label at bounding box center [277, 315] width 350 height 14
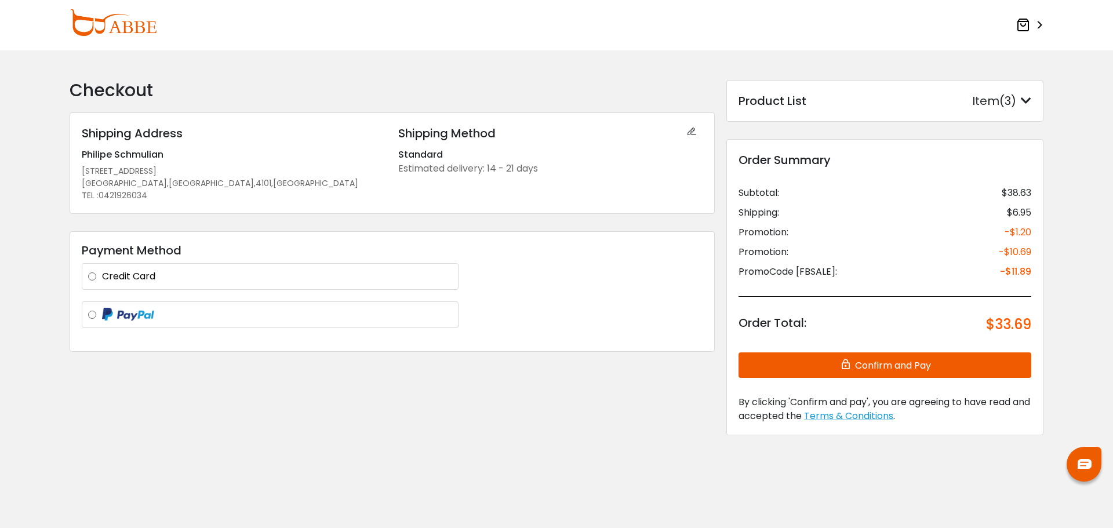
click at [878, 371] on button "Confirm and Pay" at bounding box center [884, 364] width 293 height 25
